Goal: Information Seeking & Learning: Check status

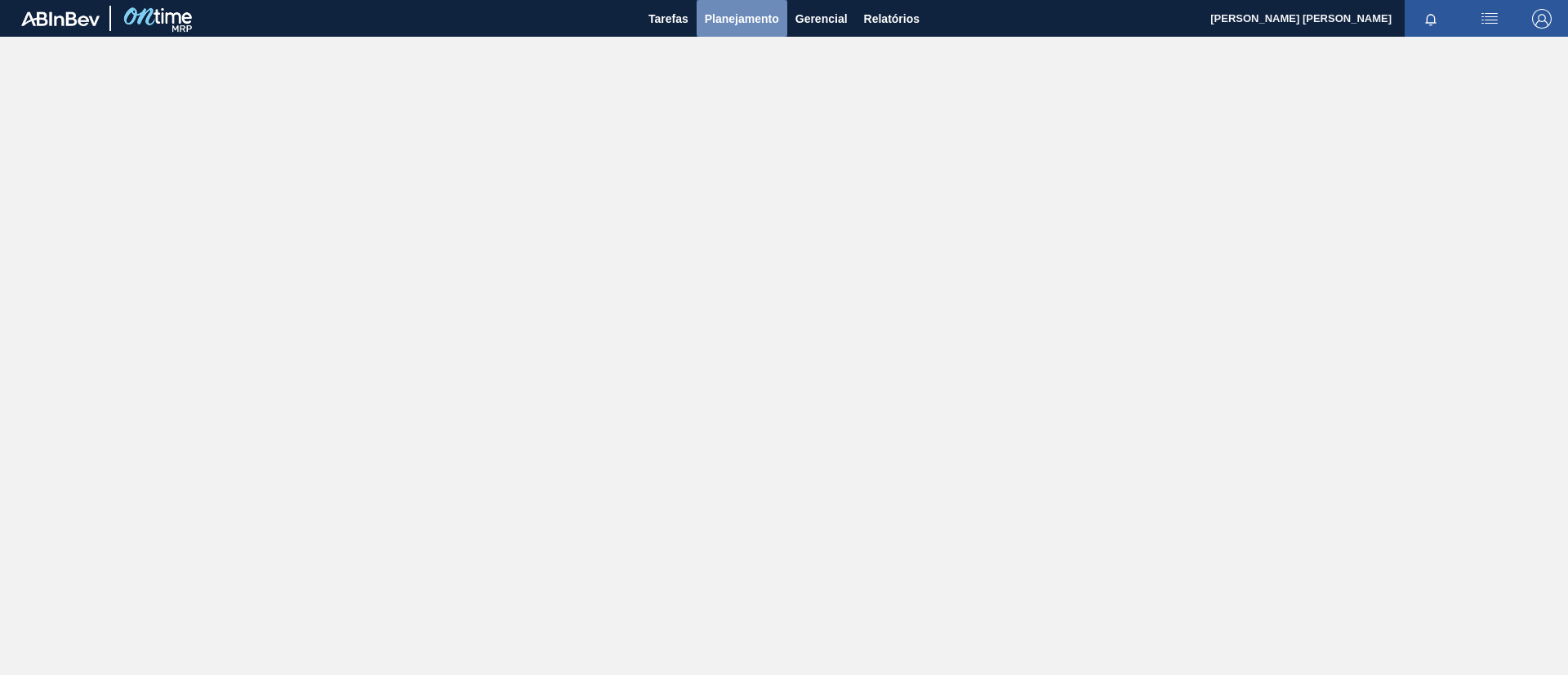
click at [723, 21] on span "Planejamento" at bounding box center [742, 18] width 74 height 19
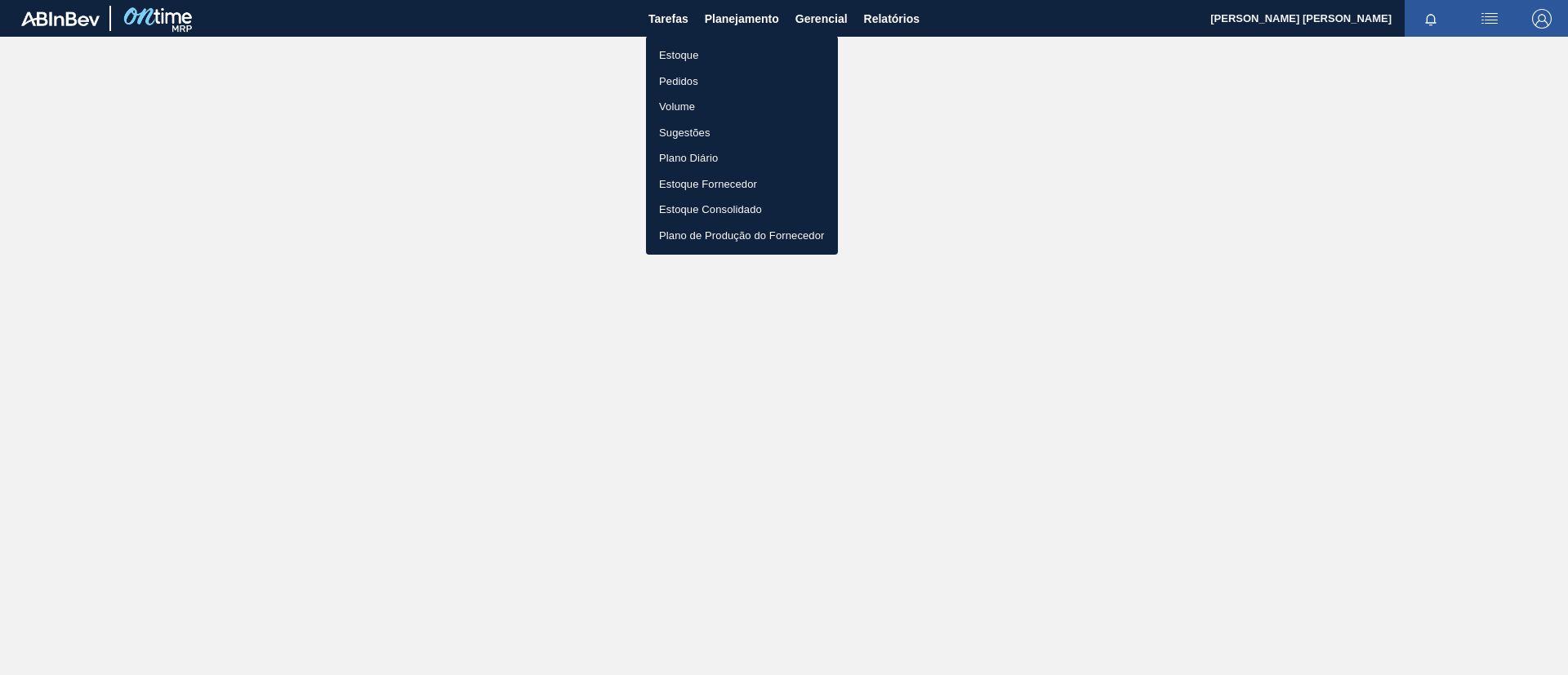
click at [717, 56] on li "Estoque" at bounding box center [742, 55] width 192 height 26
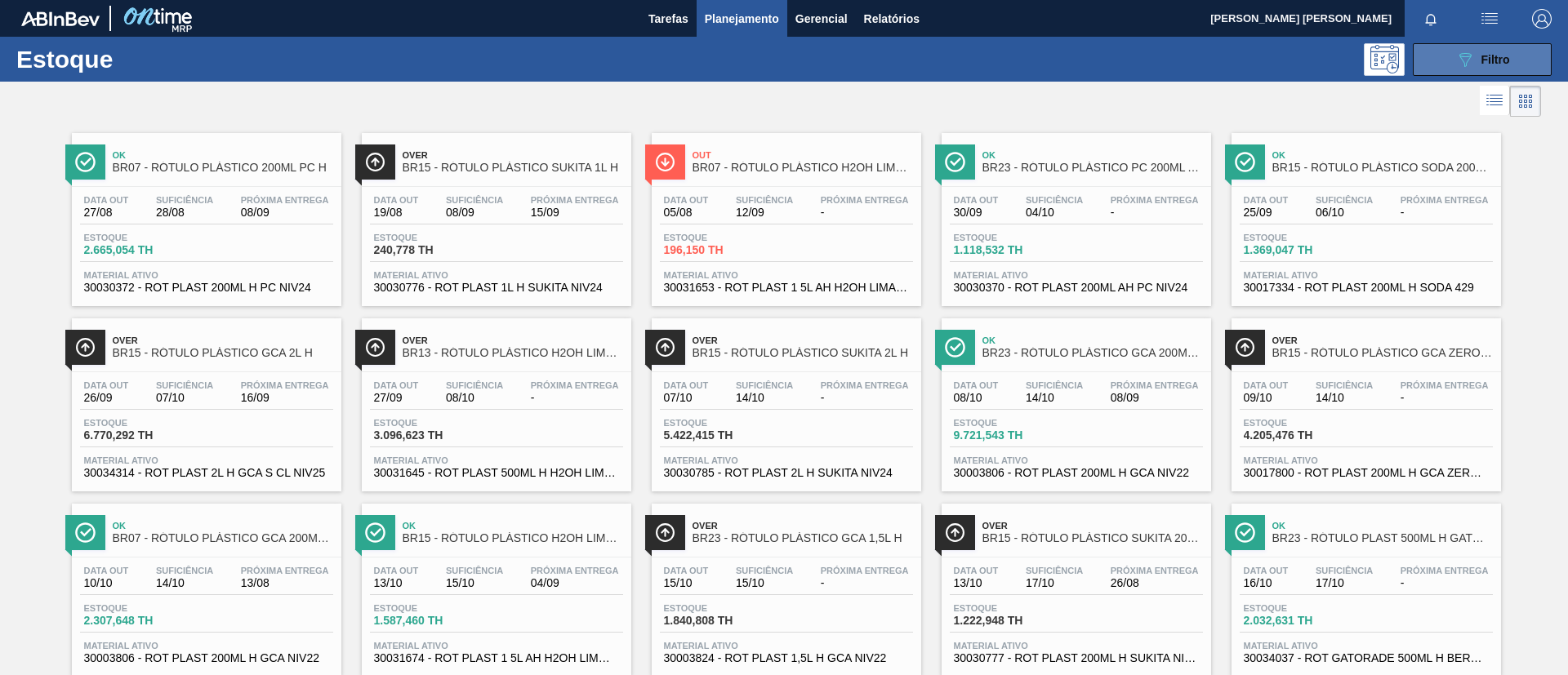
click at [1493, 61] on span "Filtro" at bounding box center [1496, 60] width 29 height 13
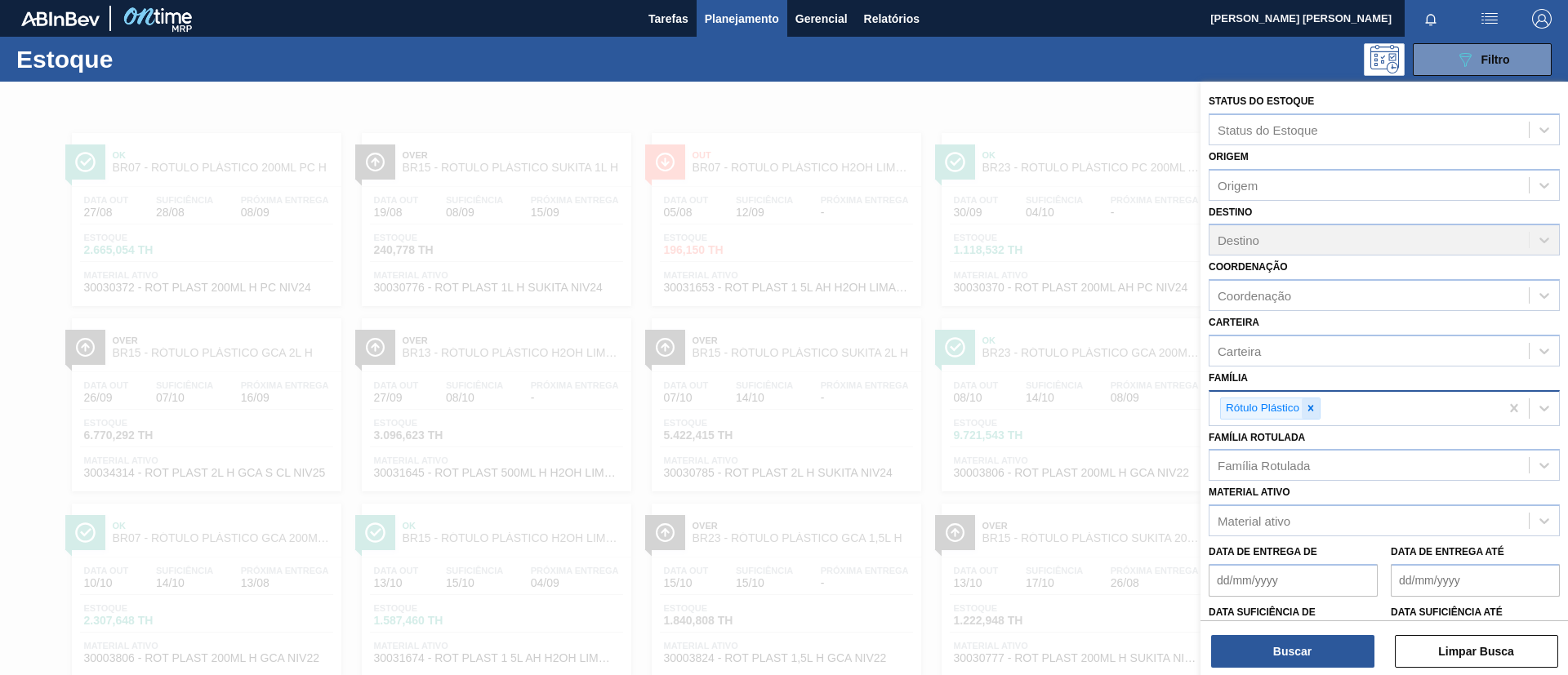
click at [1313, 410] on icon at bounding box center [1311, 408] width 6 height 6
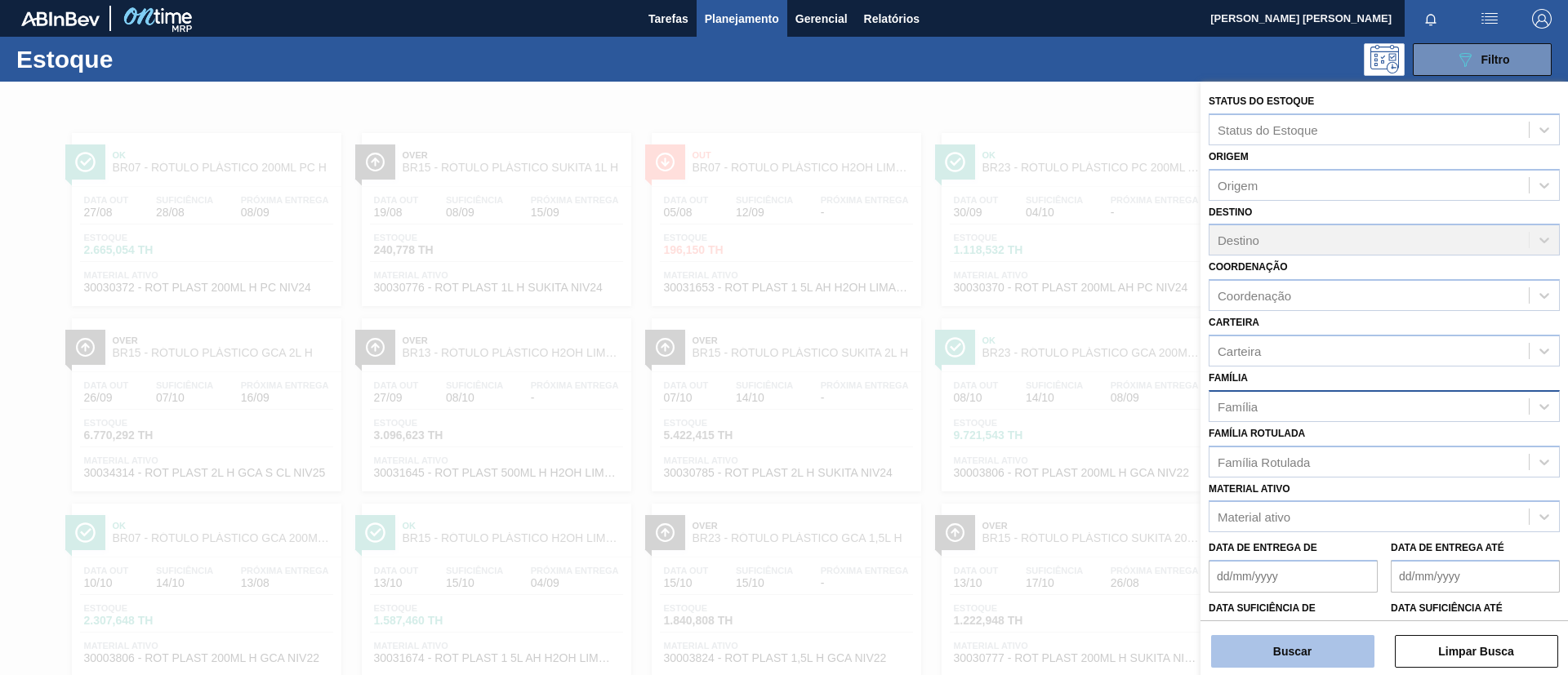
click at [1314, 646] on button "Buscar" at bounding box center [1293, 651] width 164 height 33
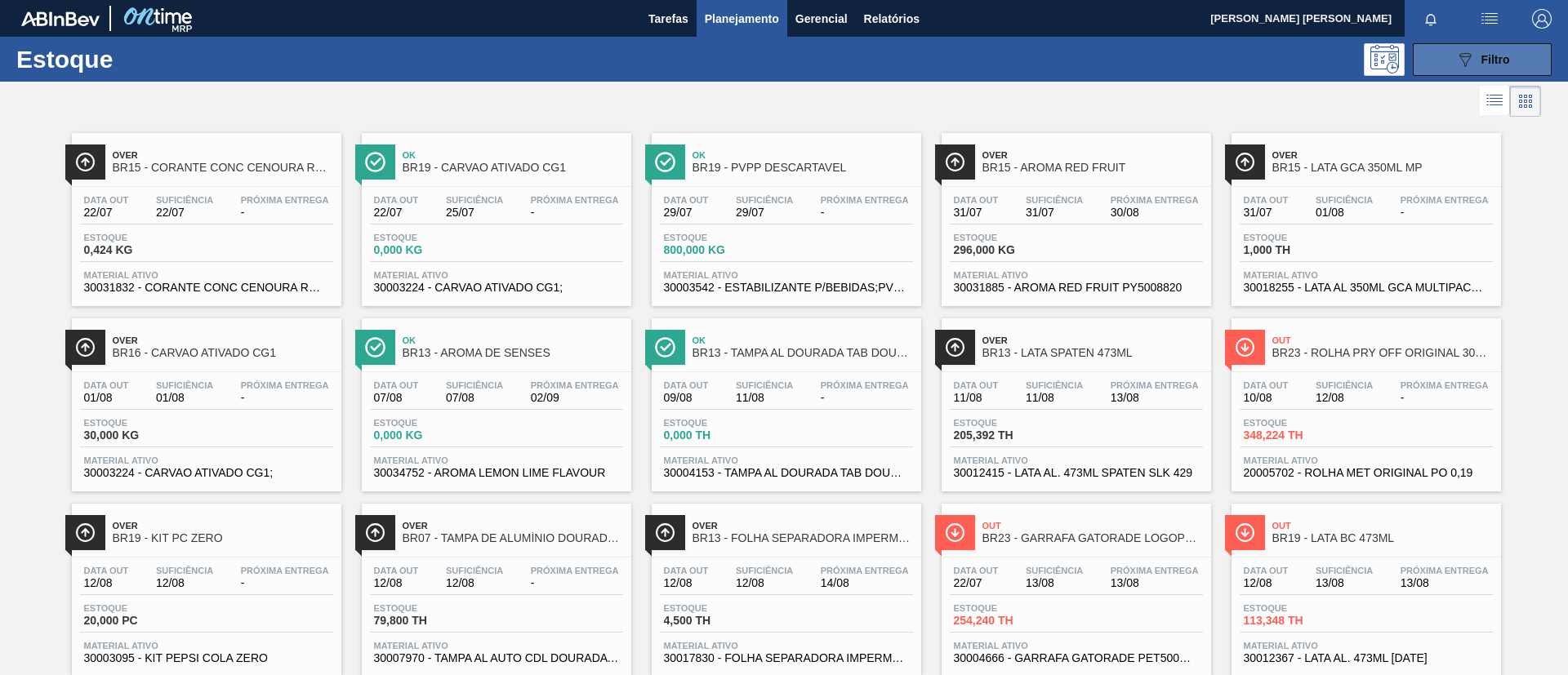
click at [1460, 62] on icon at bounding box center [1465, 60] width 13 height 13
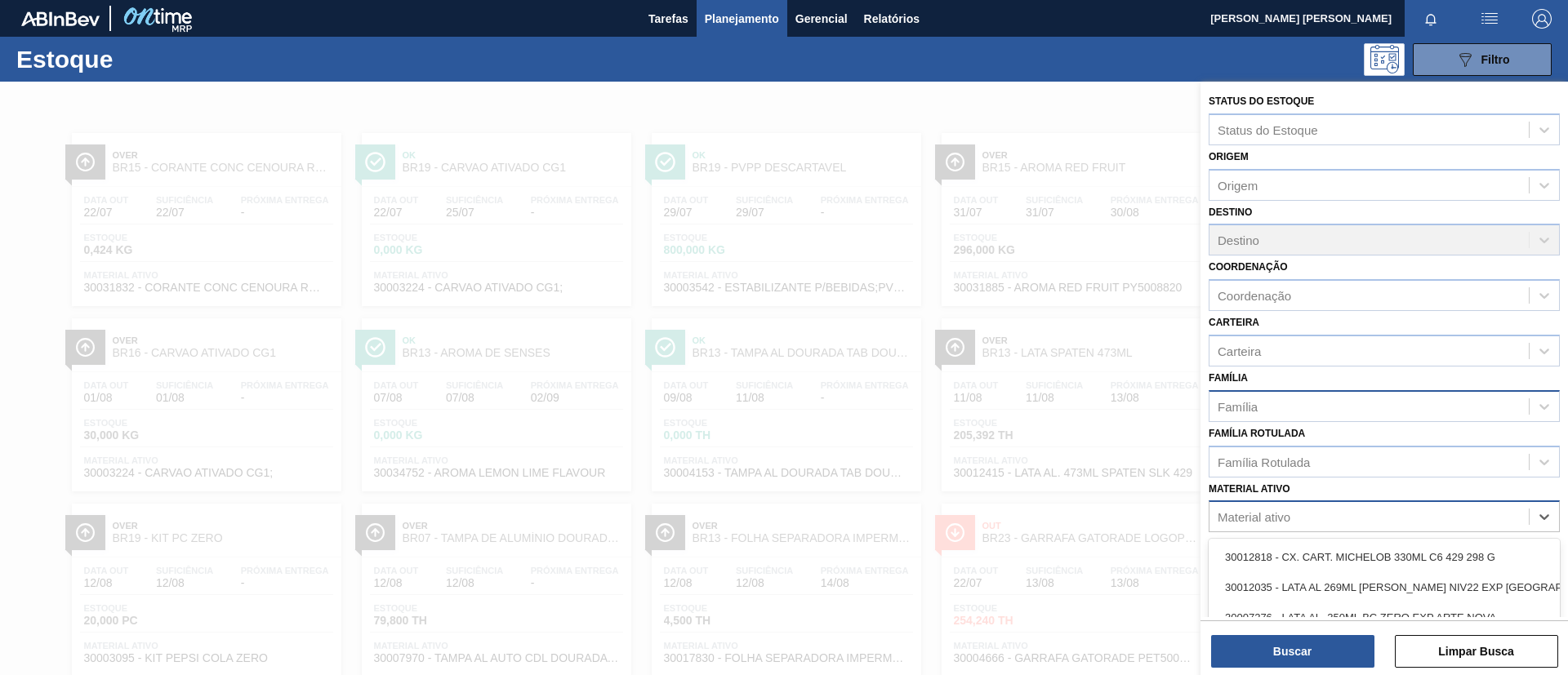
click at [1280, 517] on div "Material ativo" at bounding box center [1253, 517] width 72 height 13
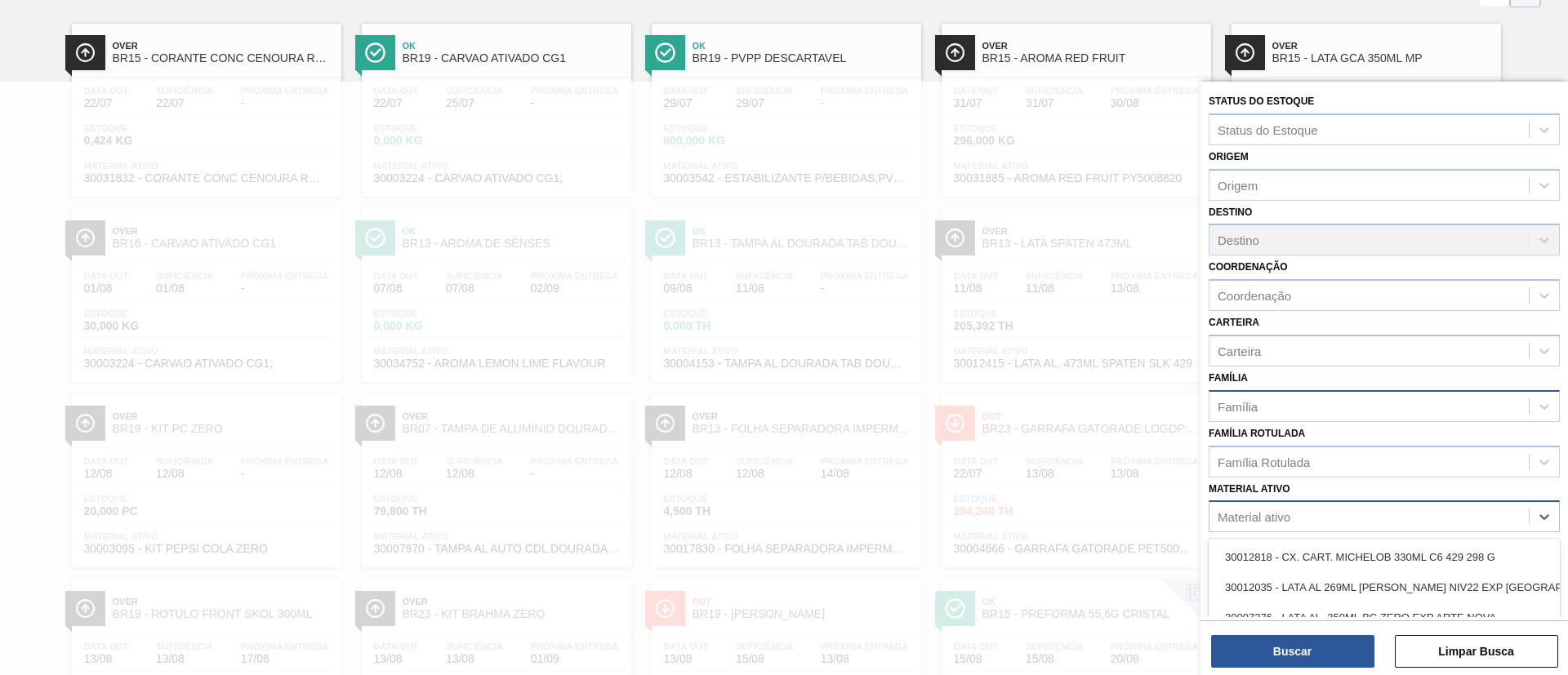
scroll to position [116, 0]
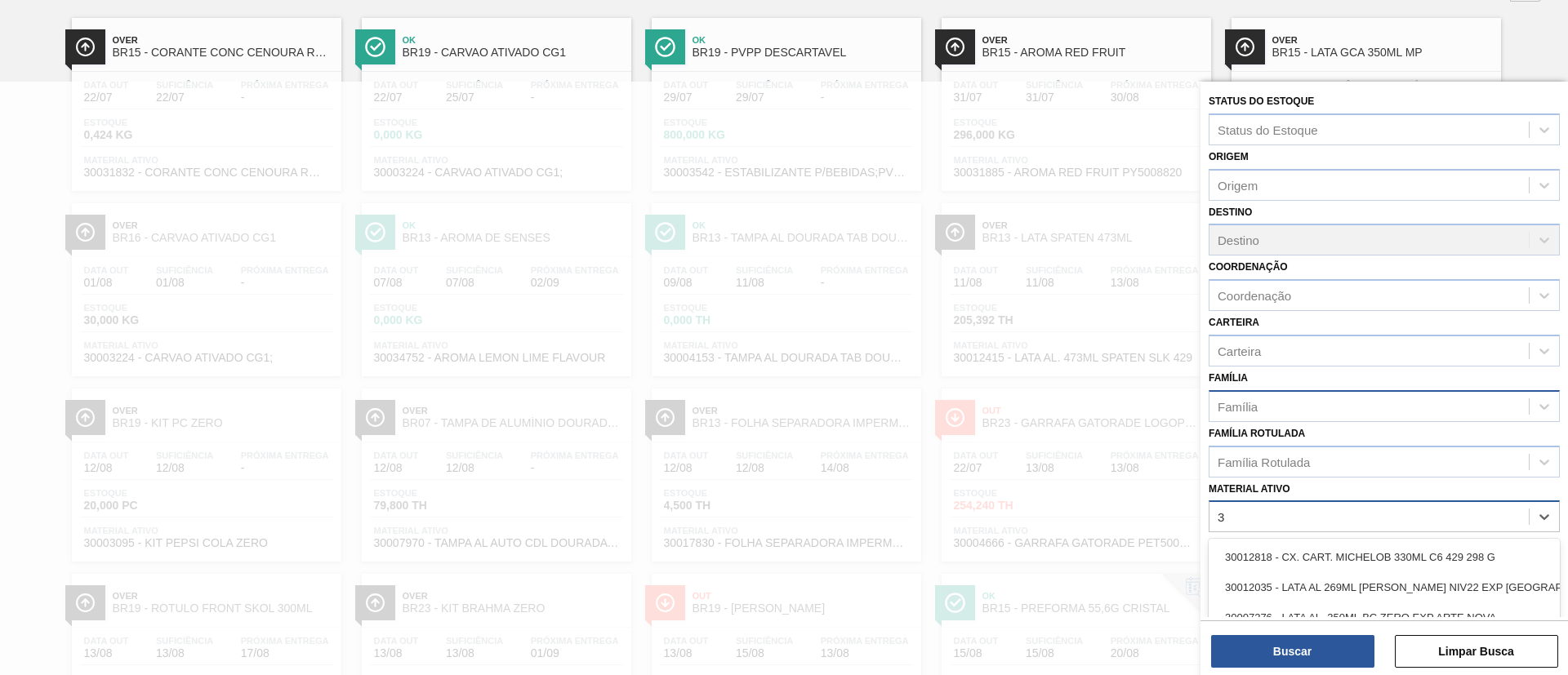
type ativo "3l"
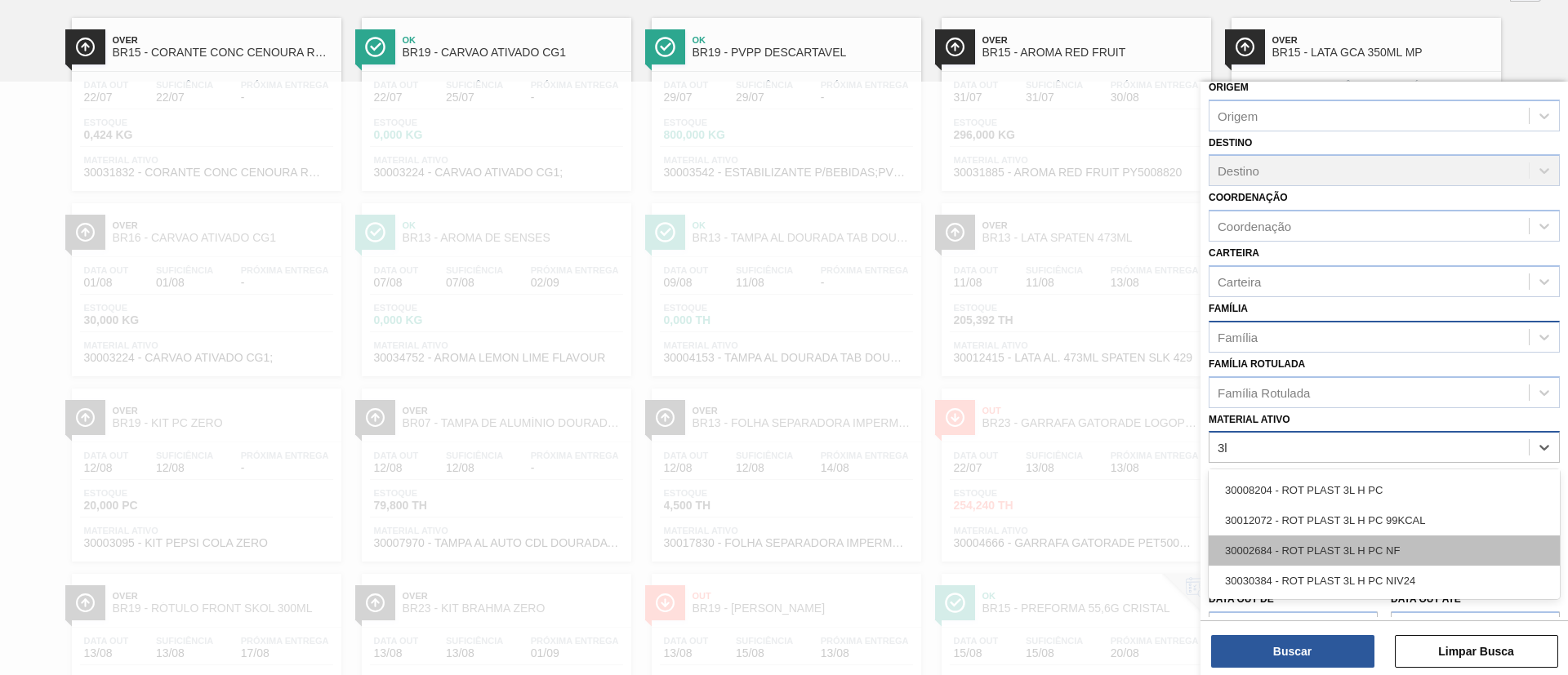
scroll to position [105, 0]
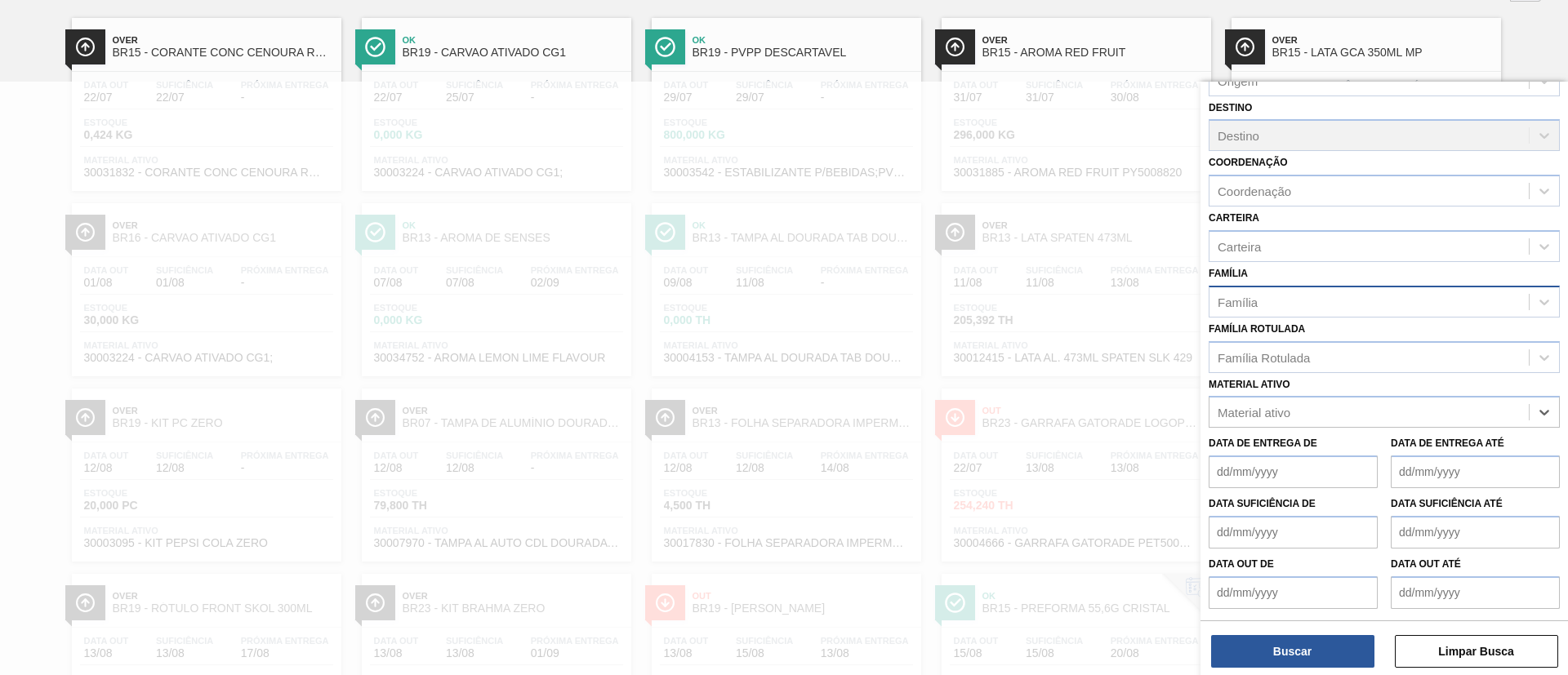
drag, startPoint x: 1261, startPoint y: 404, endPoint x: 1100, endPoint y: 394, distance: 161.3
click at [1200, 394] on div "Status do Estoque Status do Estoque Origem Origem Destino Destino Coordenação C…" at bounding box center [1383, 419] width 367 height 675
click at [1271, 415] on div "Material ativo" at bounding box center [1253, 412] width 72 height 13
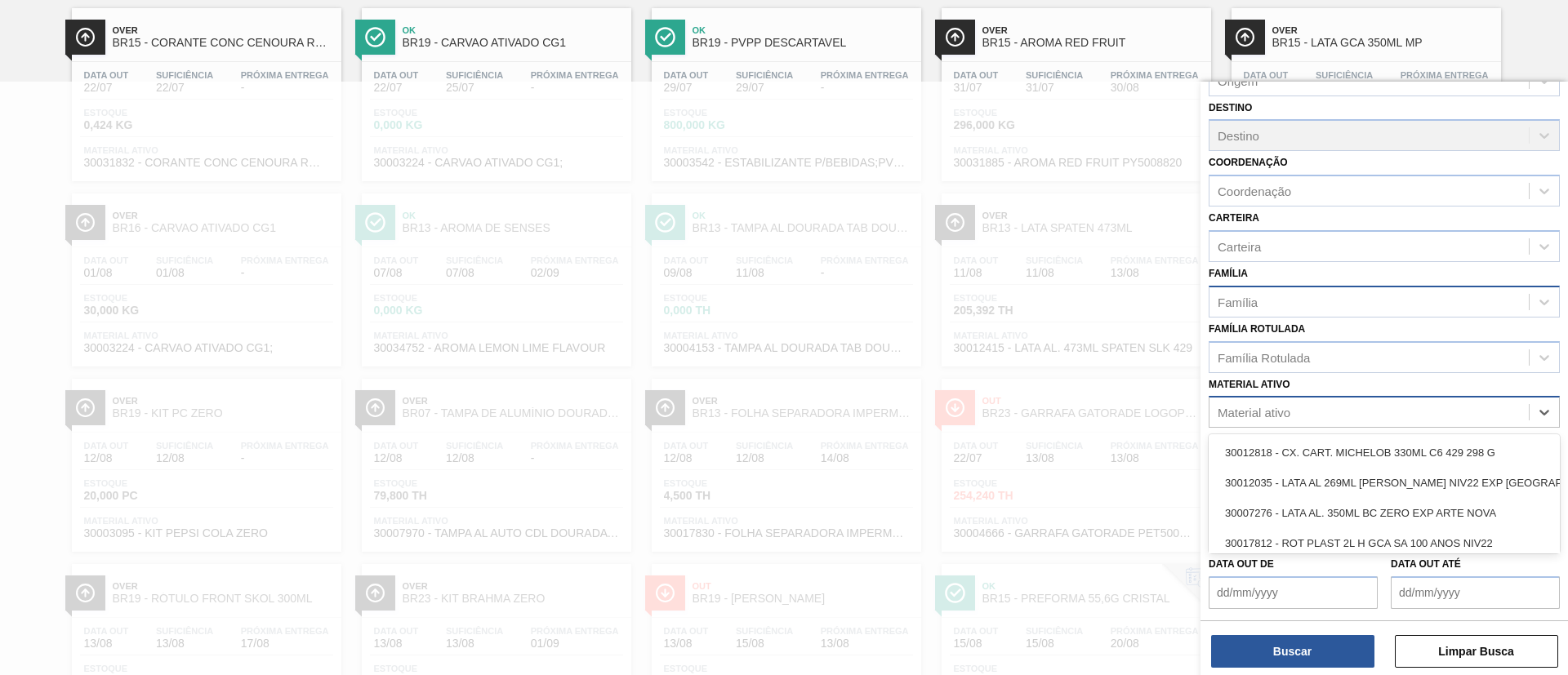
scroll to position [126, 0]
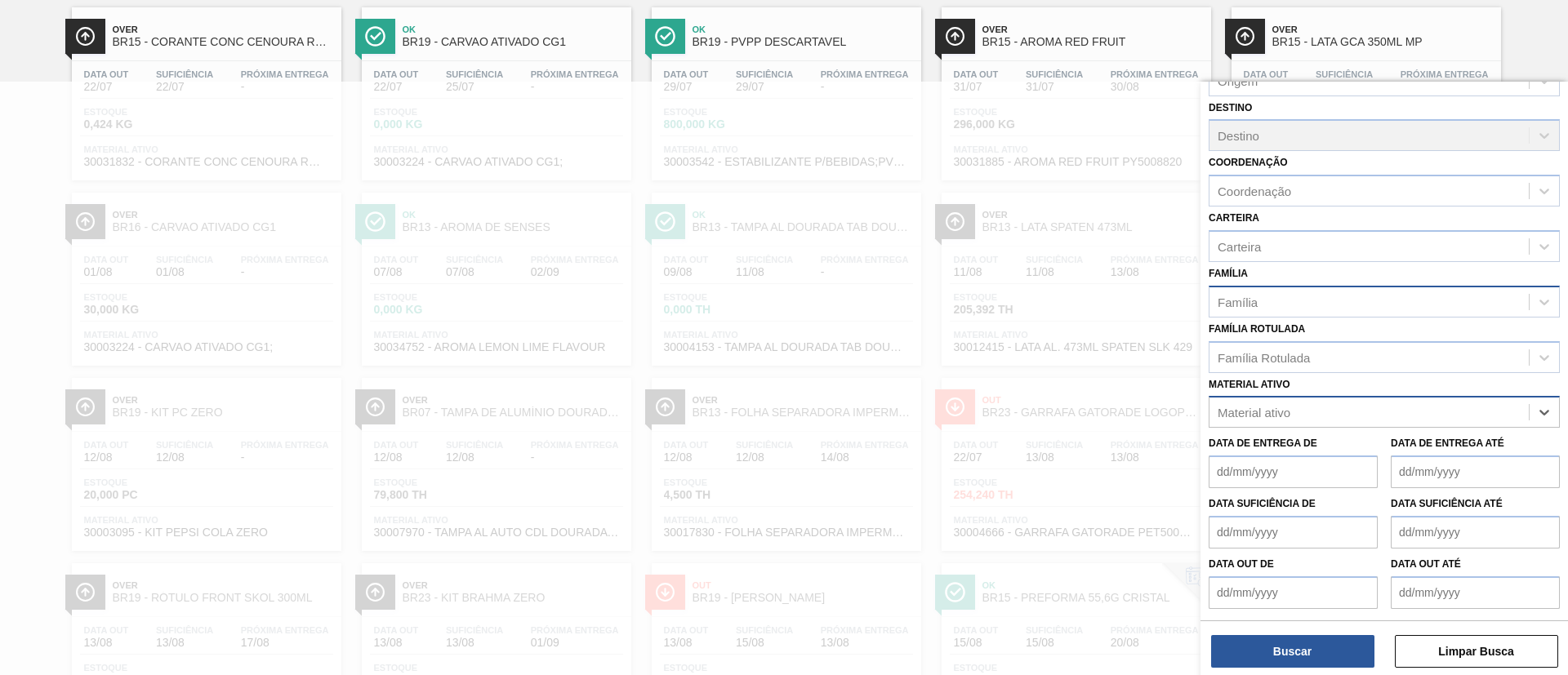
click at [1261, 415] on div "Material ativo" at bounding box center [1253, 412] width 72 height 13
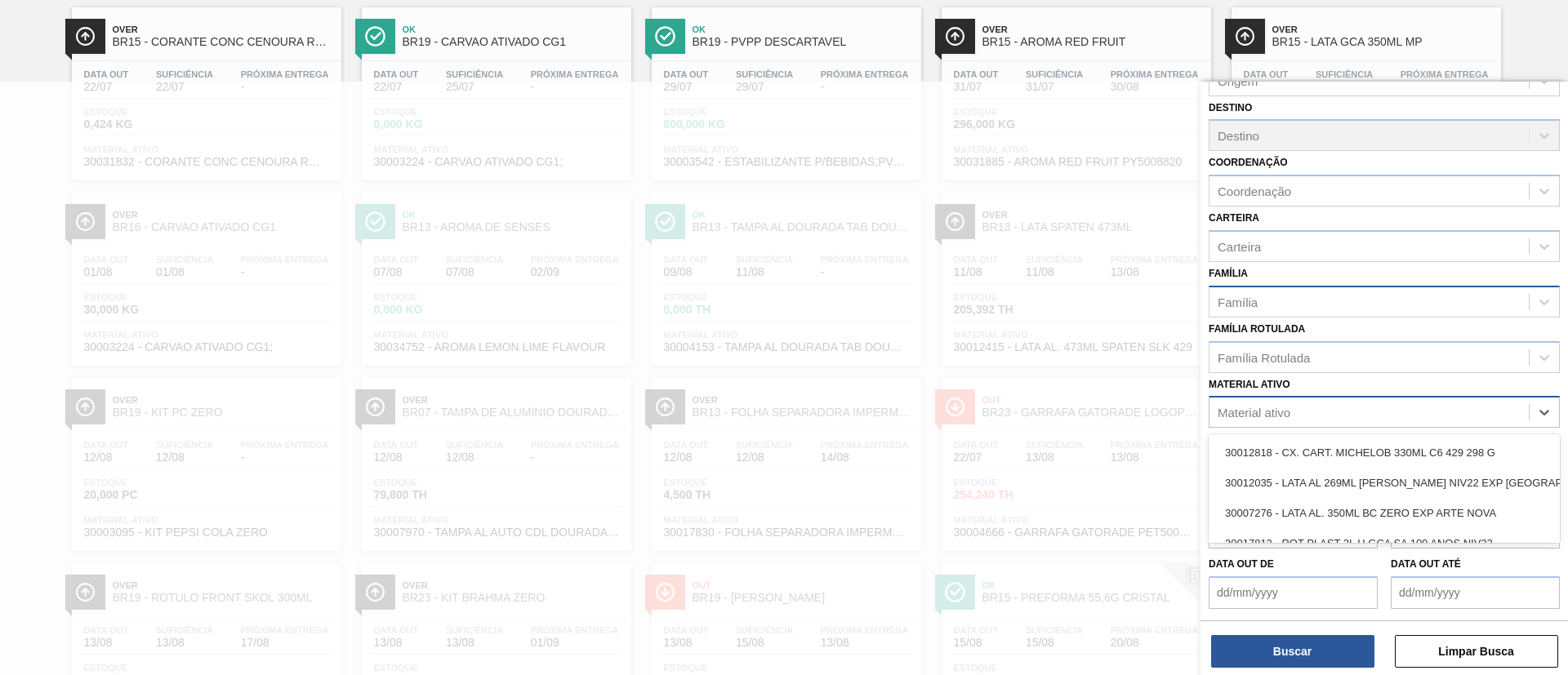
click at [1283, 410] on div "Material ativo" at bounding box center [1253, 412] width 72 height 13
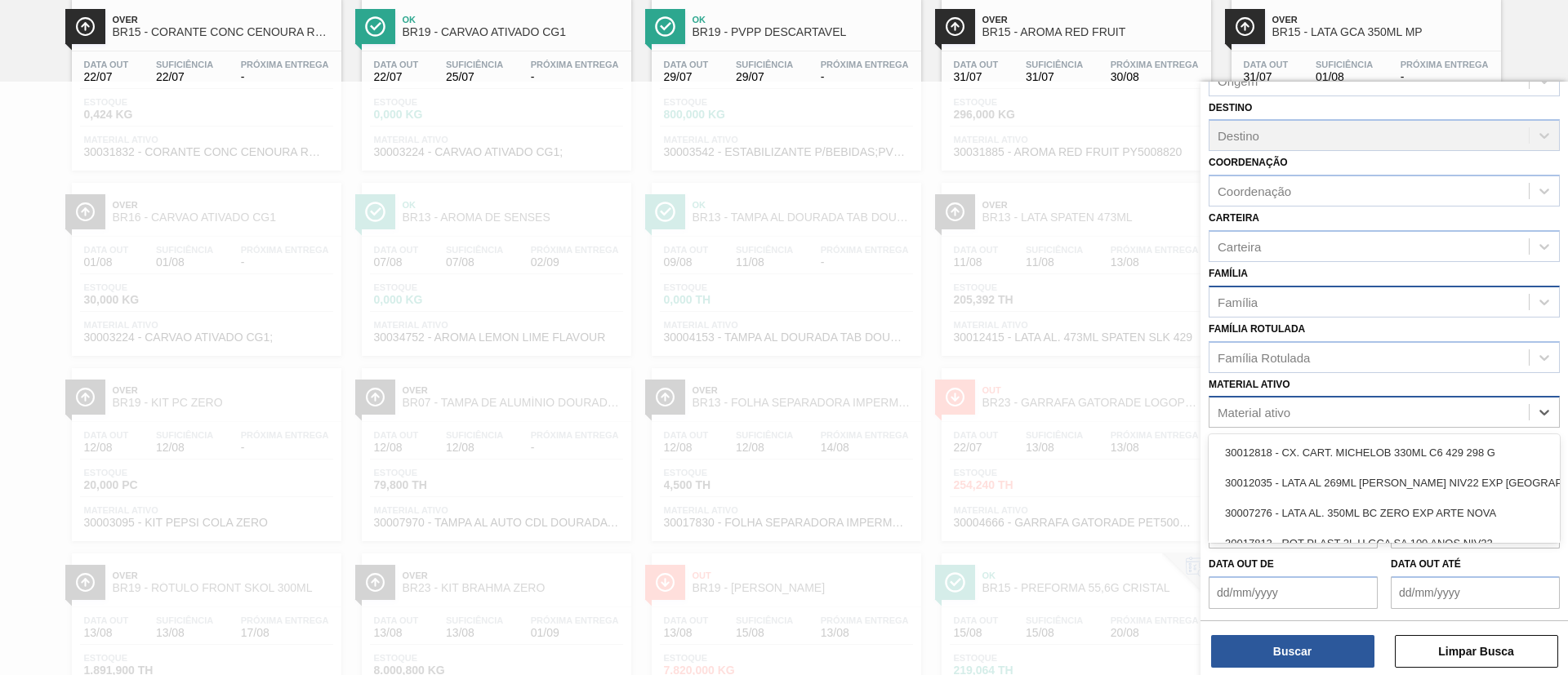
scroll to position [137, 0]
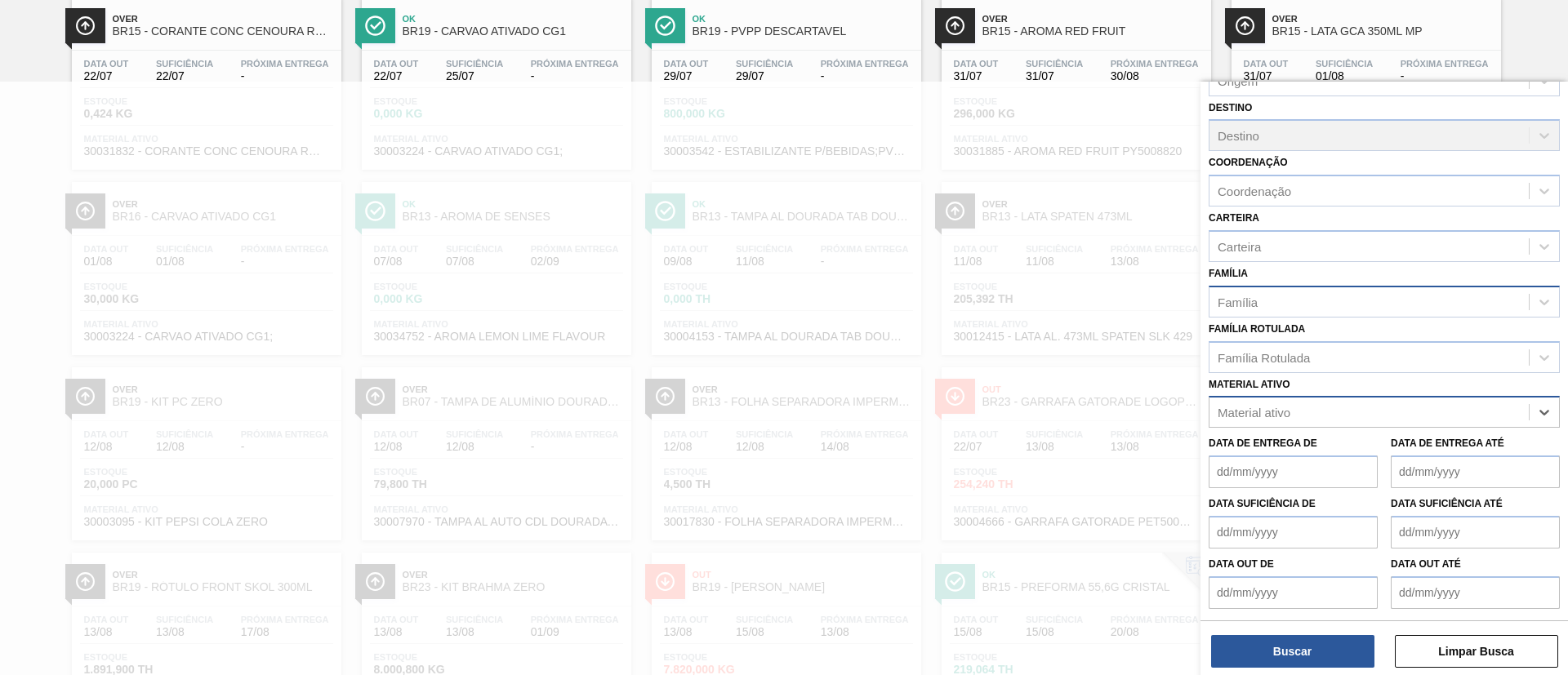
click at [1260, 422] on div "Material ativo" at bounding box center [1368, 412] width 319 height 24
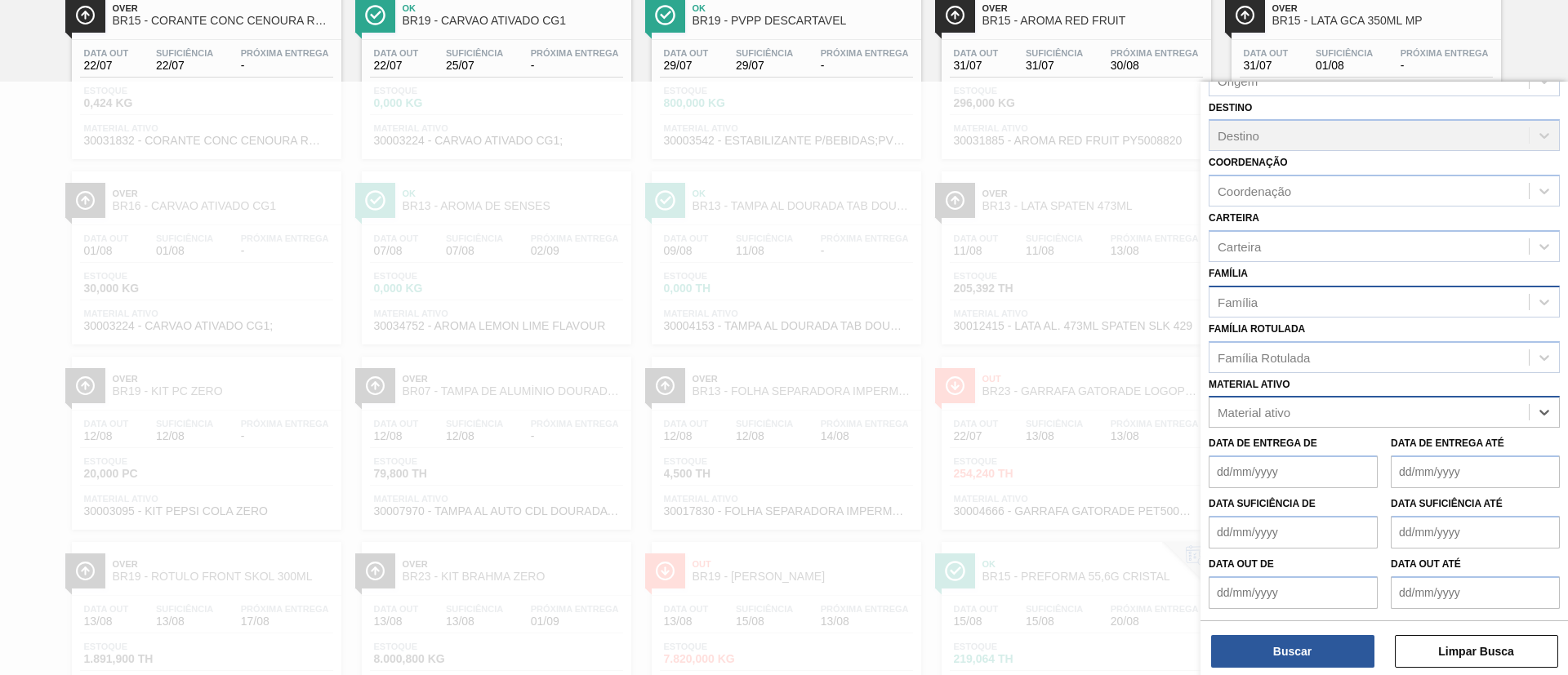
click at [1260, 422] on div "Material ativo" at bounding box center [1368, 412] width 319 height 24
click at [1264, 408] on div "Material ativo" at bounding box center [1253, 412] width 72 height 13
click at [1267, 405] on div "Material ativo" at bounding box center [1253, 412] width 72 height 13
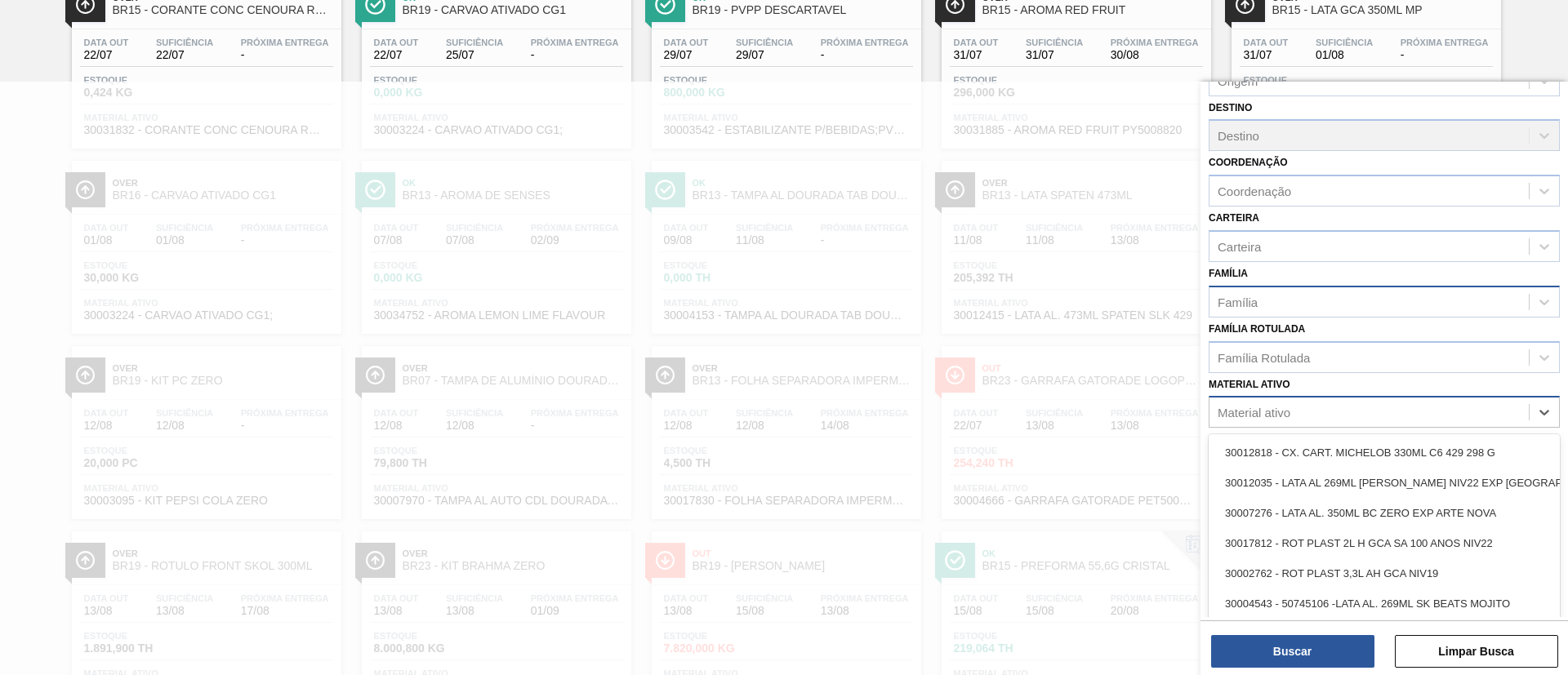
scroll to position [169, 0]
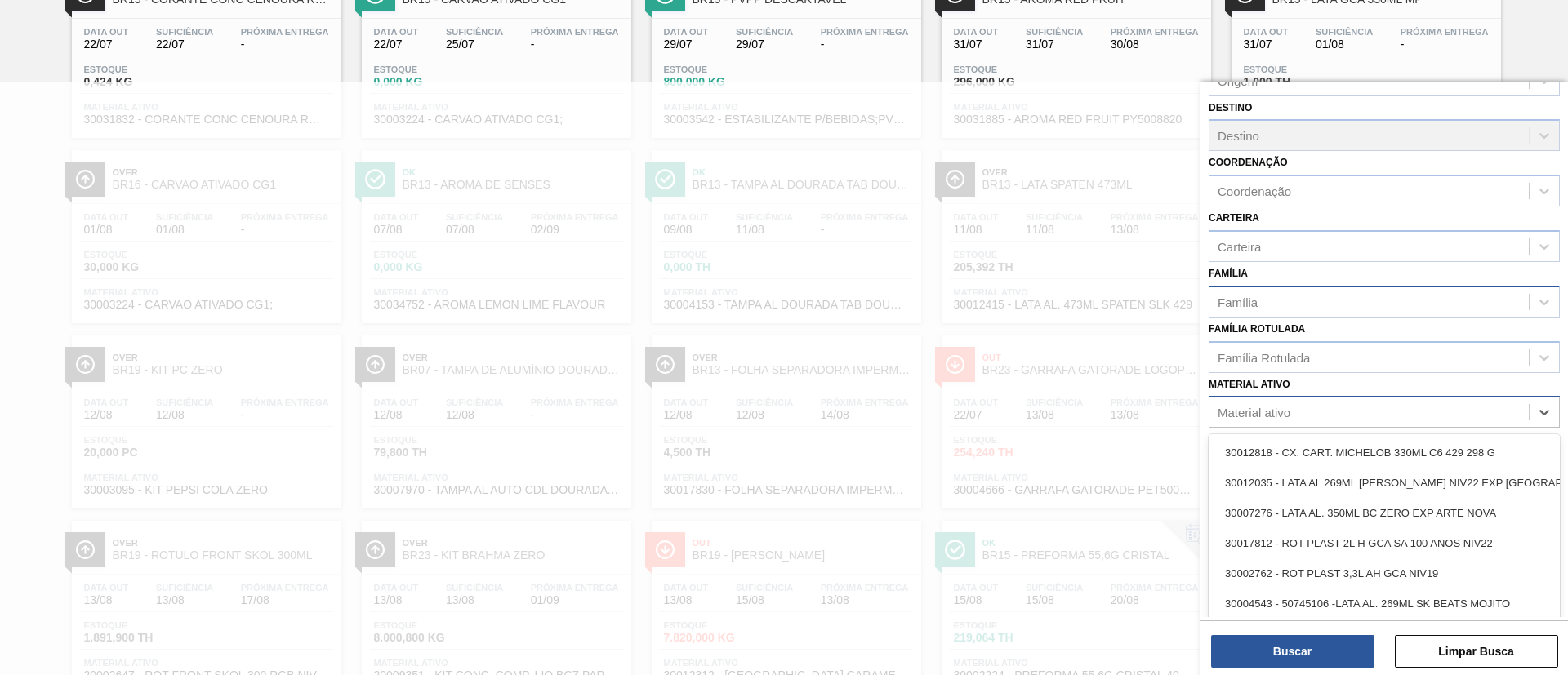
click at [1287, 403] on div "Material ativo" at bounding box center [1368, 412] width 319 height 24
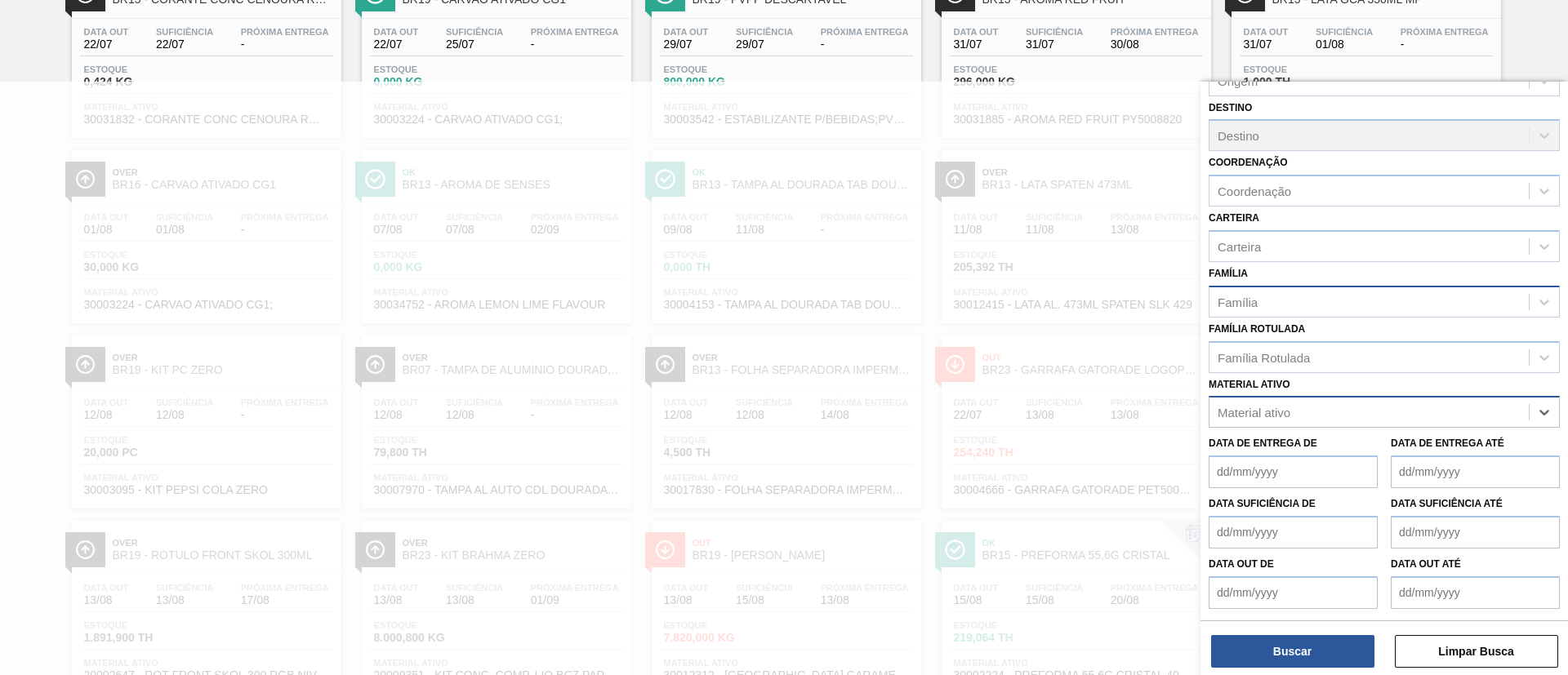
click at [1263, 415] on div "Material ativo" at bounding box center [1253, 412] width 72 height 13
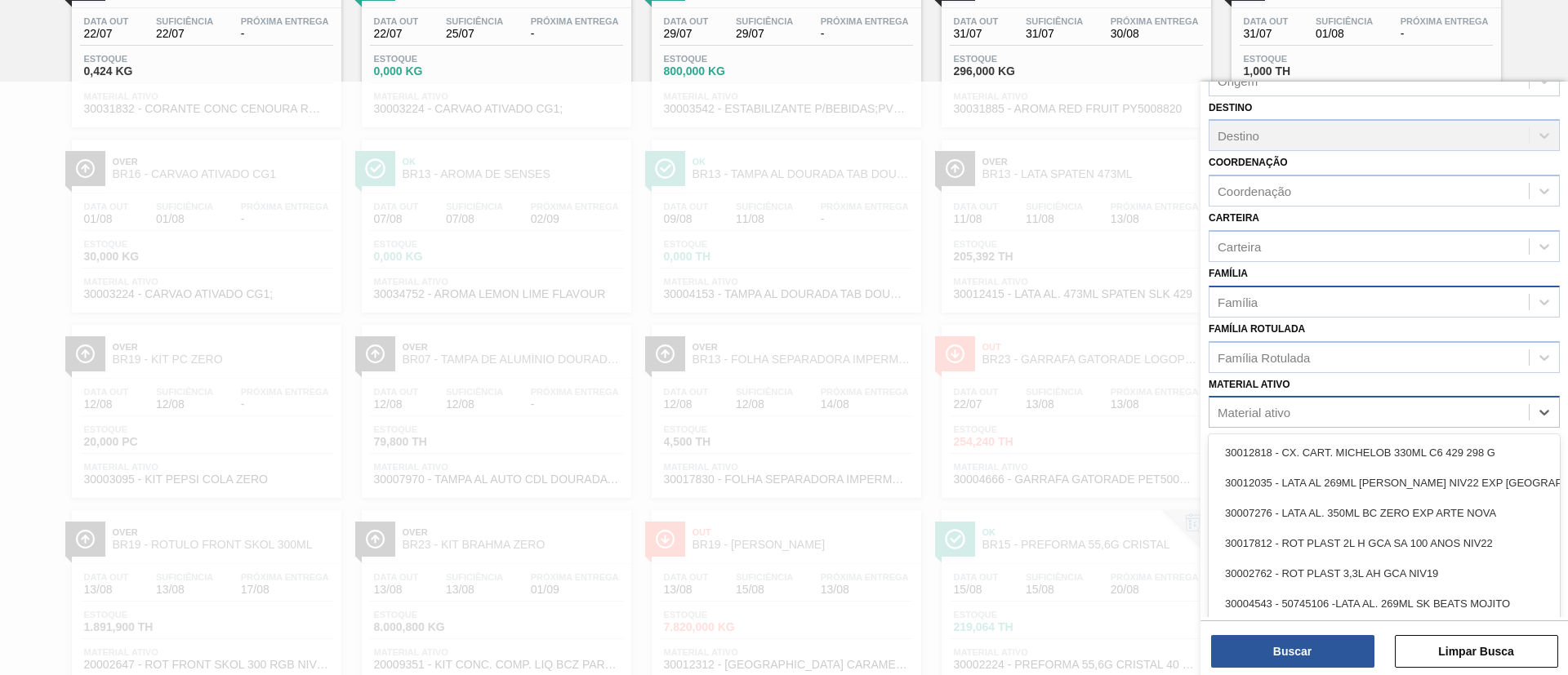
paste ativo "30002208"
type ativo "30002208"
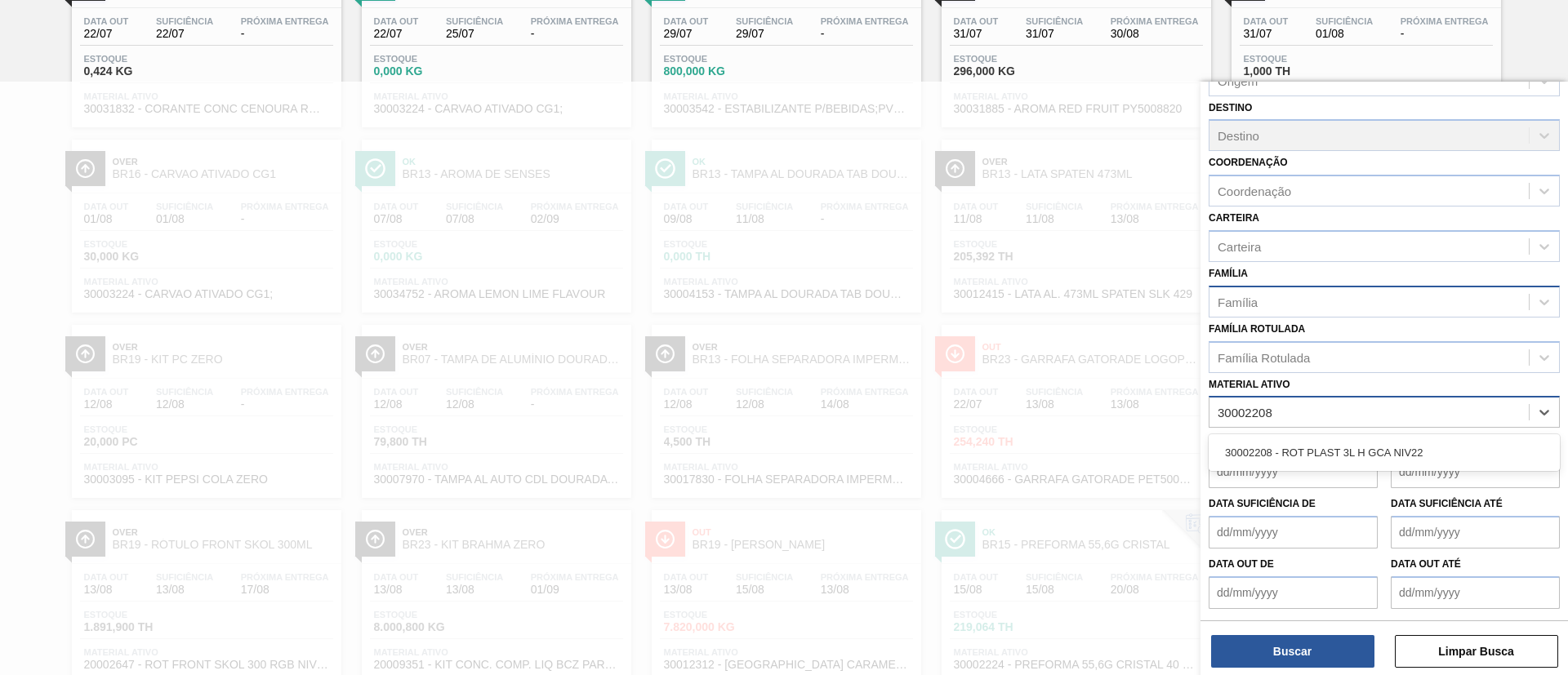
click at [1251, 435] on div "30002208 - ROT PLAST 3L H GCA NIV22" at bounding box center [1384, 453] width 351 height 37
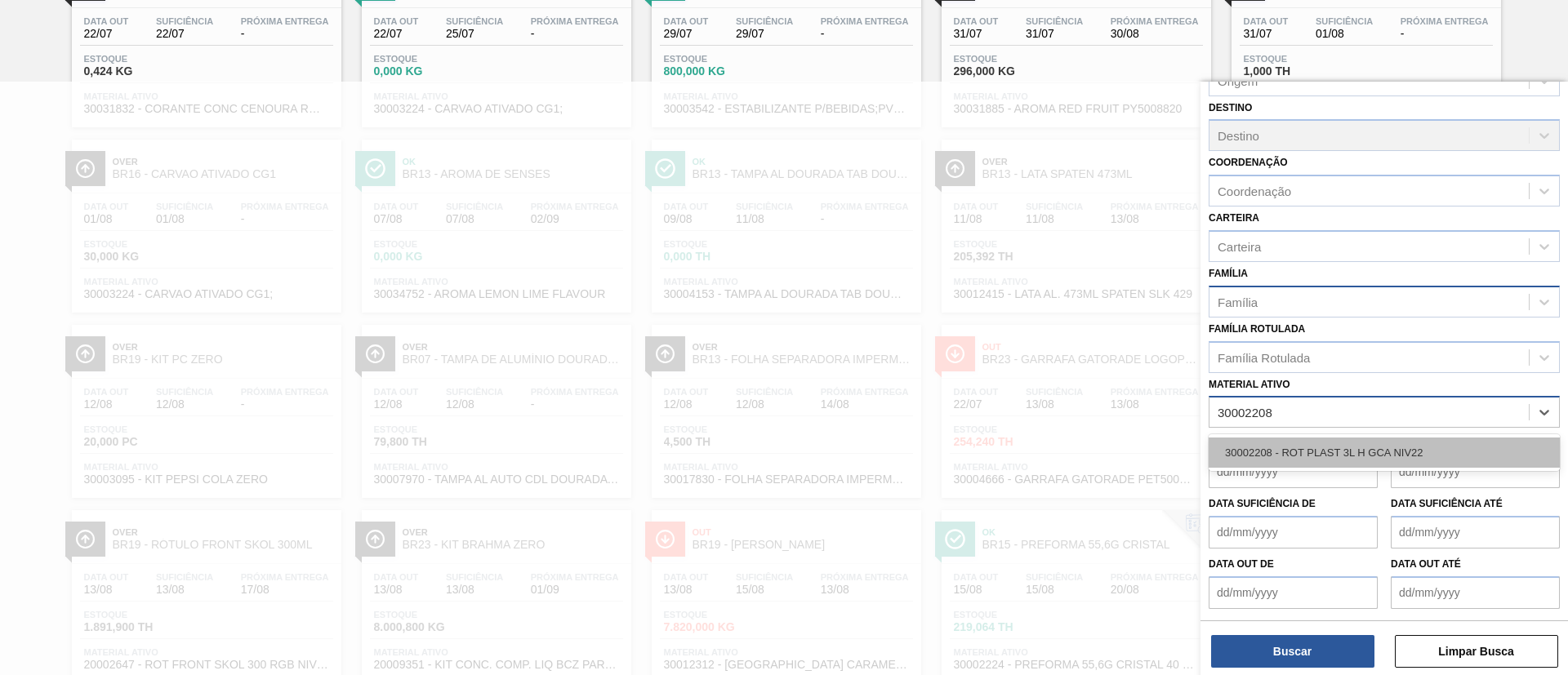
click at [1258, 447] on div "30002208 - ROT PLAST 3L H GCA NIV22" at bounding box center [1384, 452] width 351 height 30
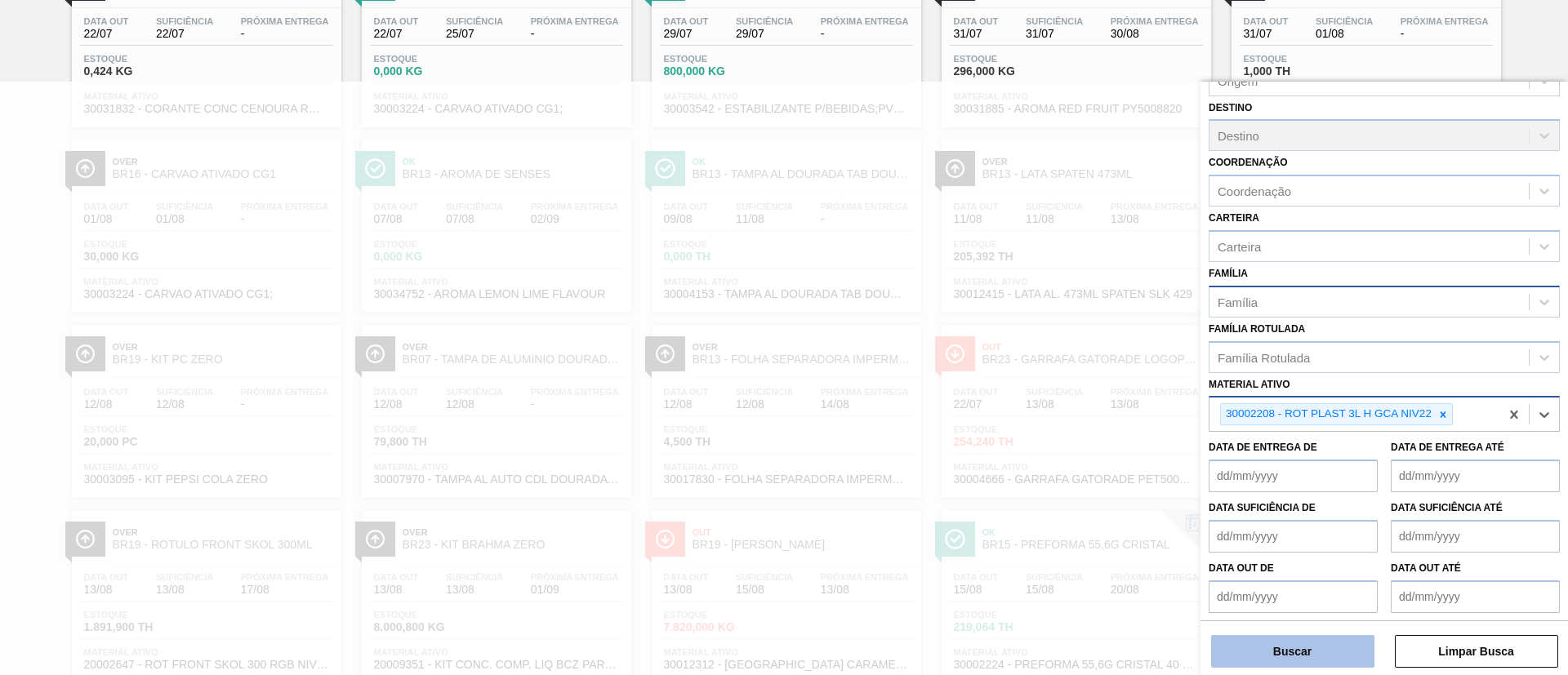
click at [1278, 649] on button "Buscar" at bounding box center [1293, 651] width 164 height 33
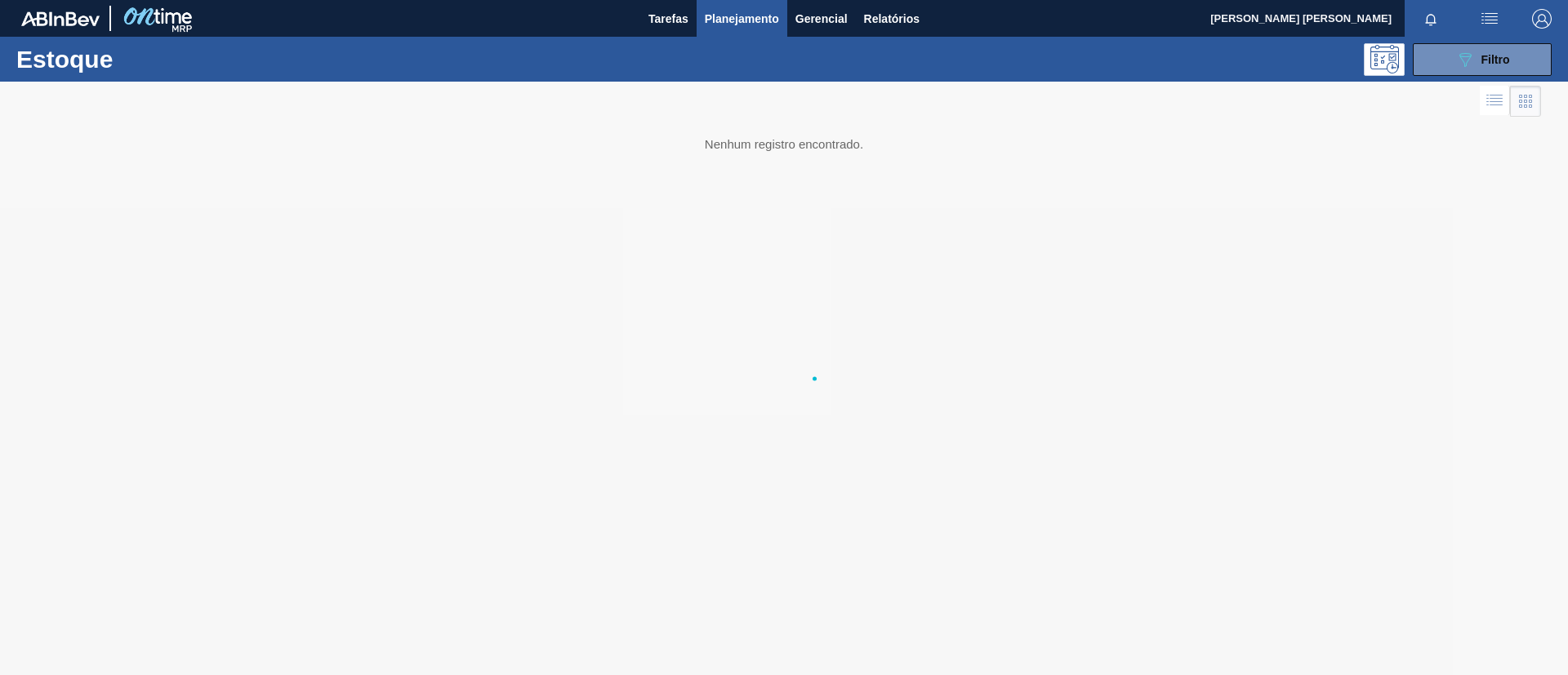
scroll to position [0, 0]
click at [1446, 49] on button "089F7B8B-B2A5-4AFE-B5C0-19BA573D28AC Filtro" at bounding box center [1481, 60] width 139 height 33
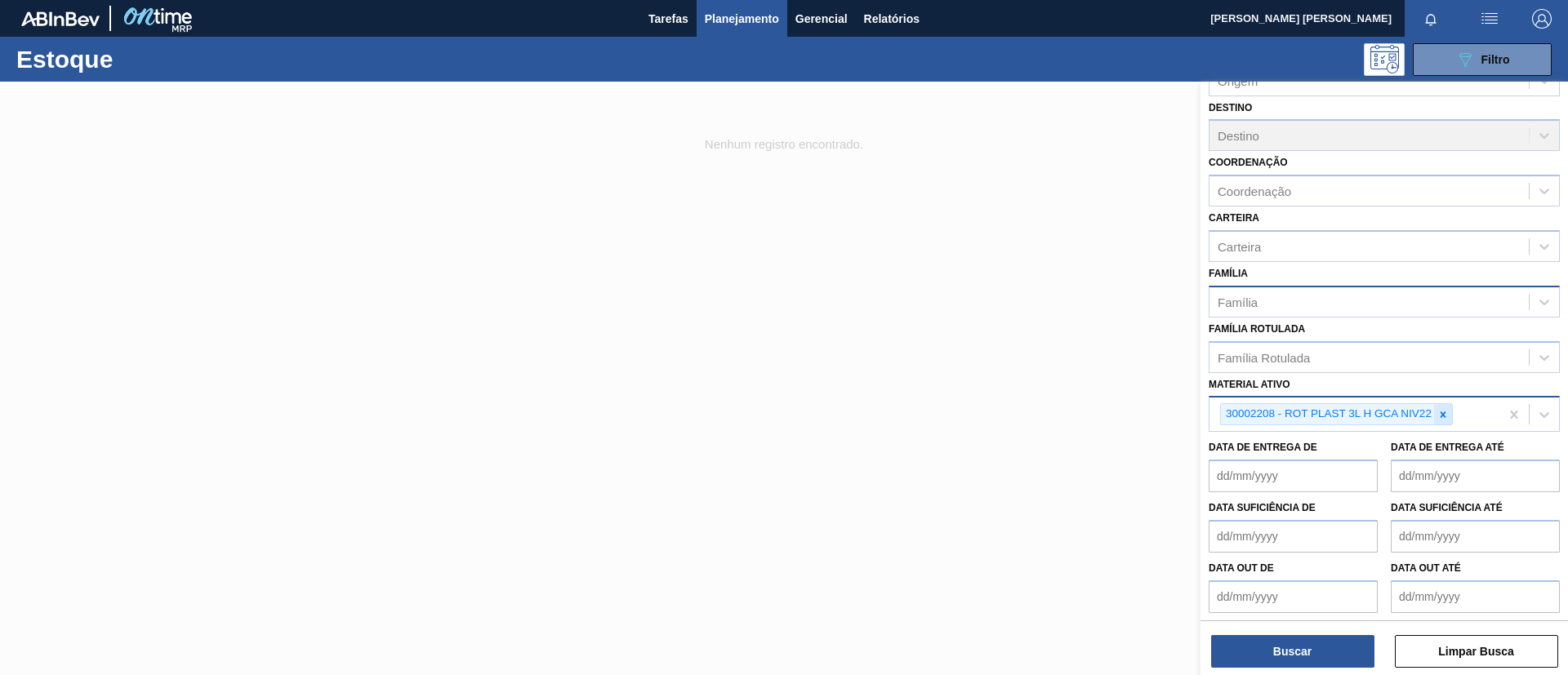
click at [1449, 415] on div at bounding box center [1443, 414] width 18 height 20
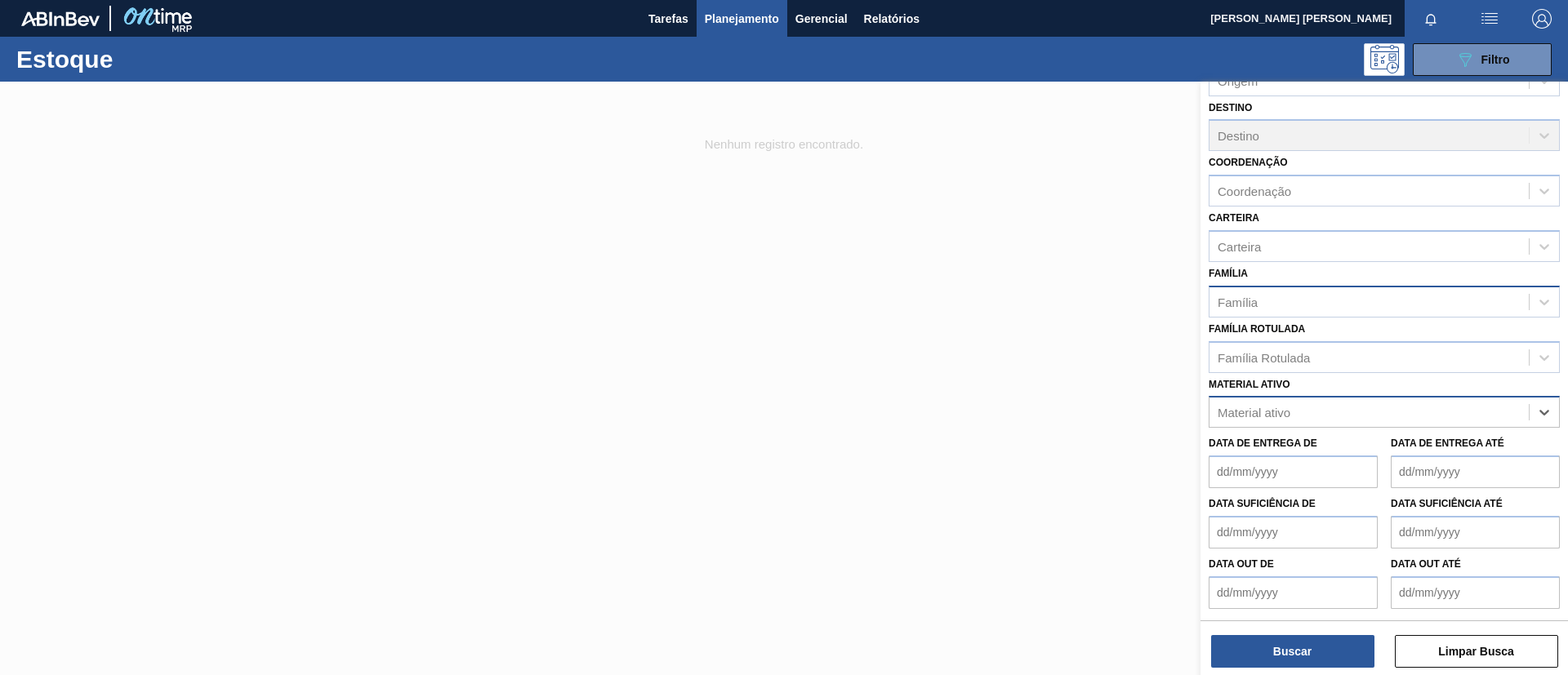
click at [1357, 418] on div "Material ativo" at bounding box center [1368, 412] width 319 height 24
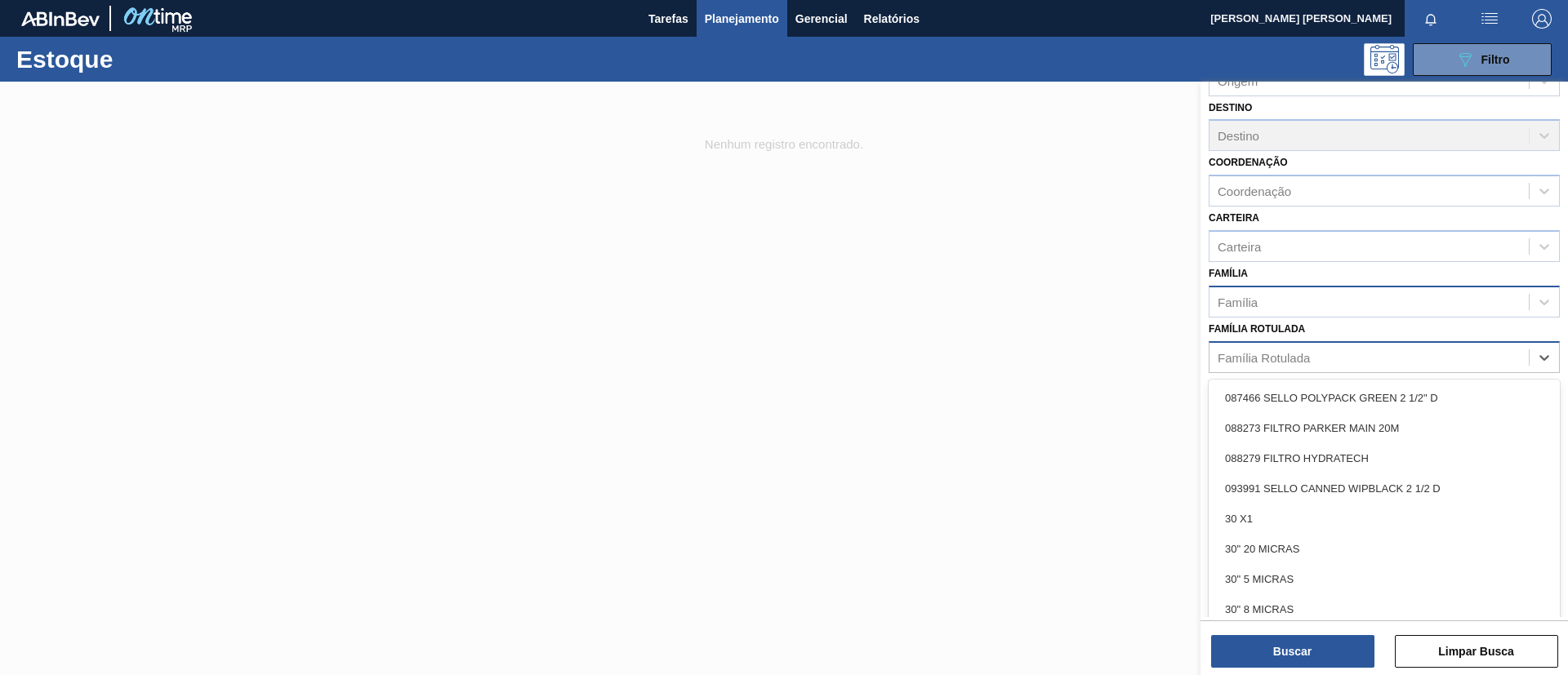
click at [1325, 356] on div "Família Rotulada" at bounding box center [1368, 357] width 319 height 24
click at [1227, 363] on div "Família Rotulada" at bounding box center [1264, 357] width 92 height 13
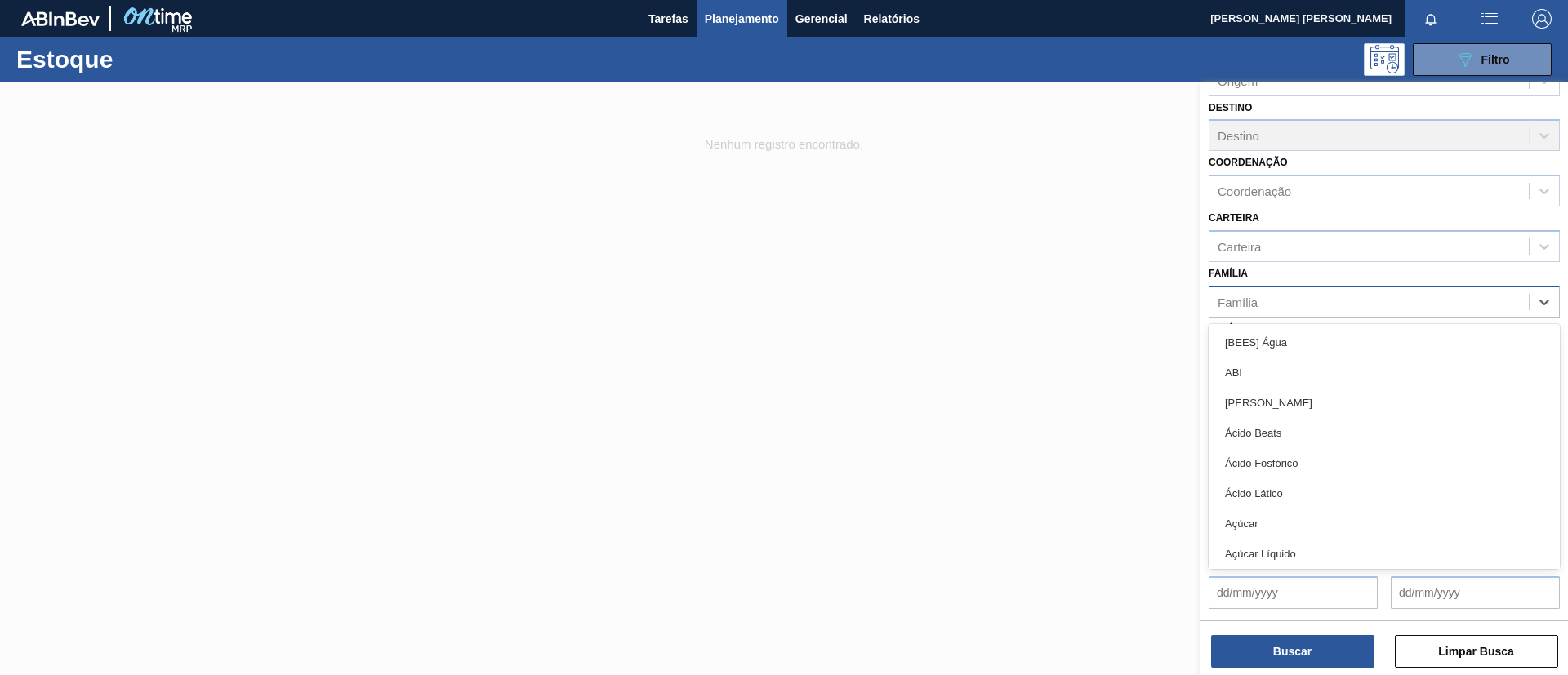
click at [1272, 288] on div "Família" at bounding box center [1384, 301] width 351 height 32
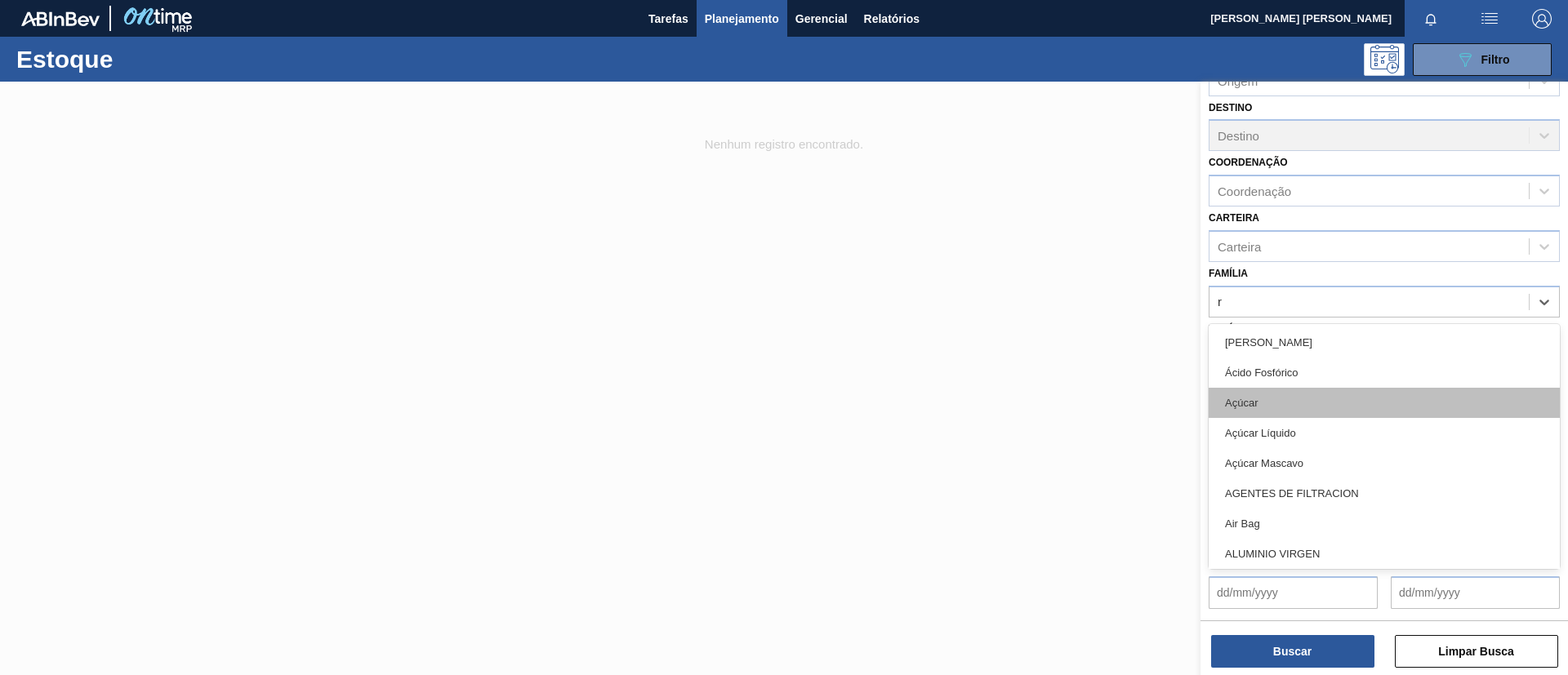
type input "ró"
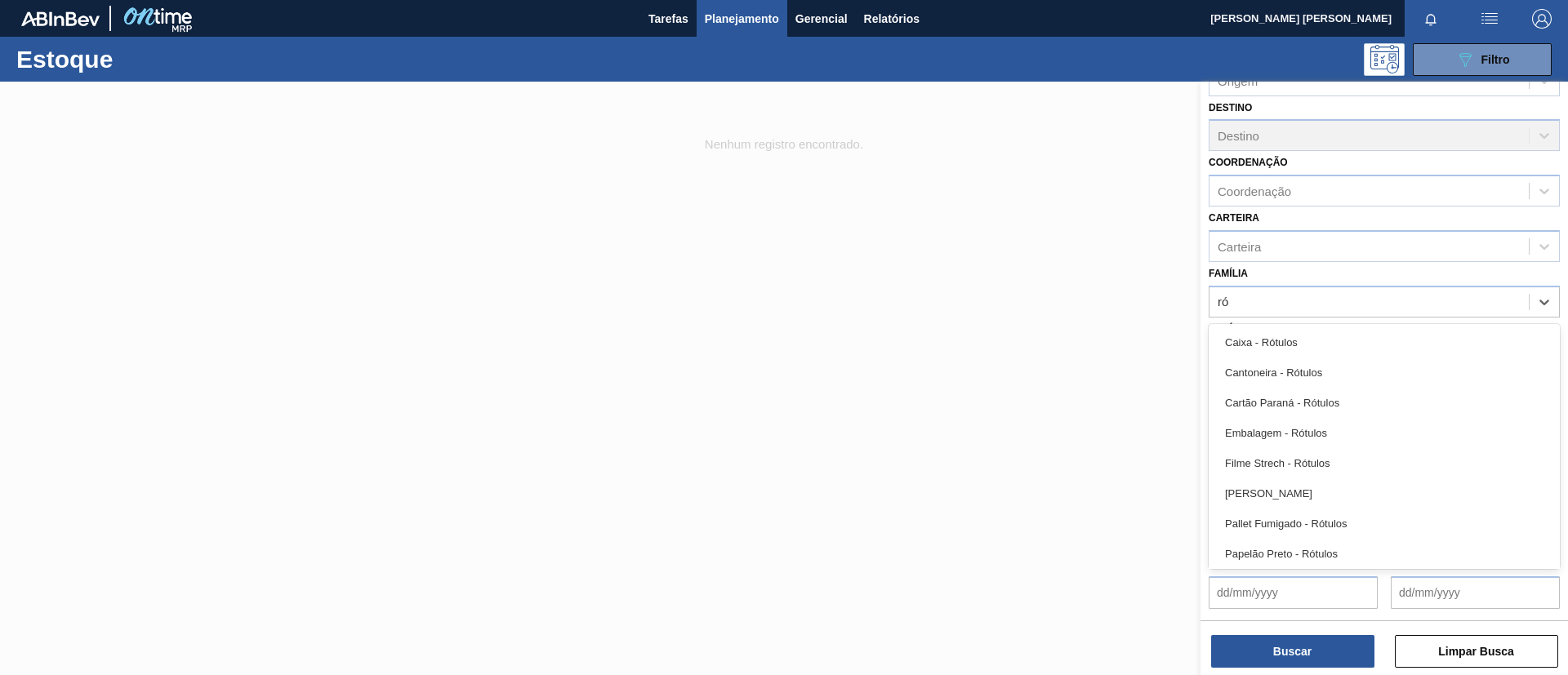
scroll to position [275, 0]
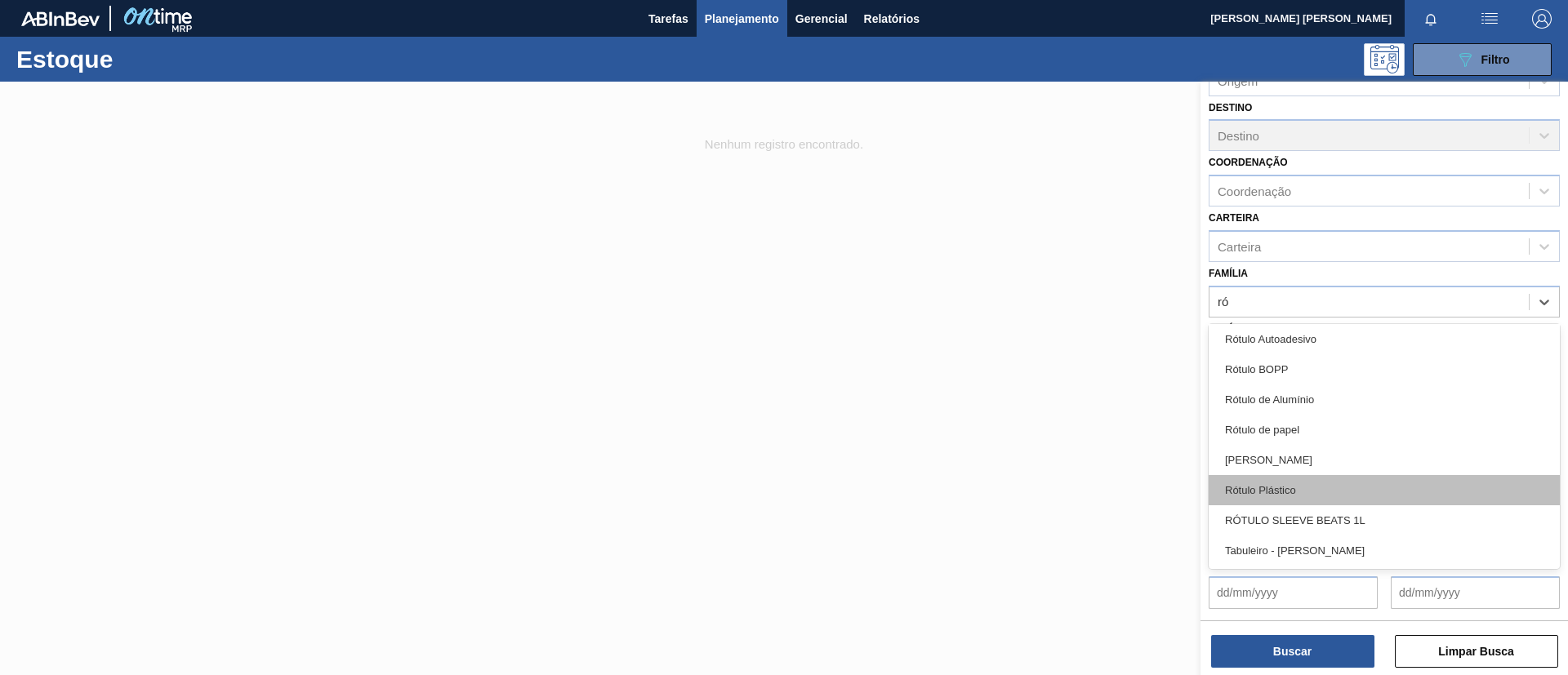
click at [1298, 496] on div "Rótulo Plástico" at bounding box center [1384, 489] width 351 height 30
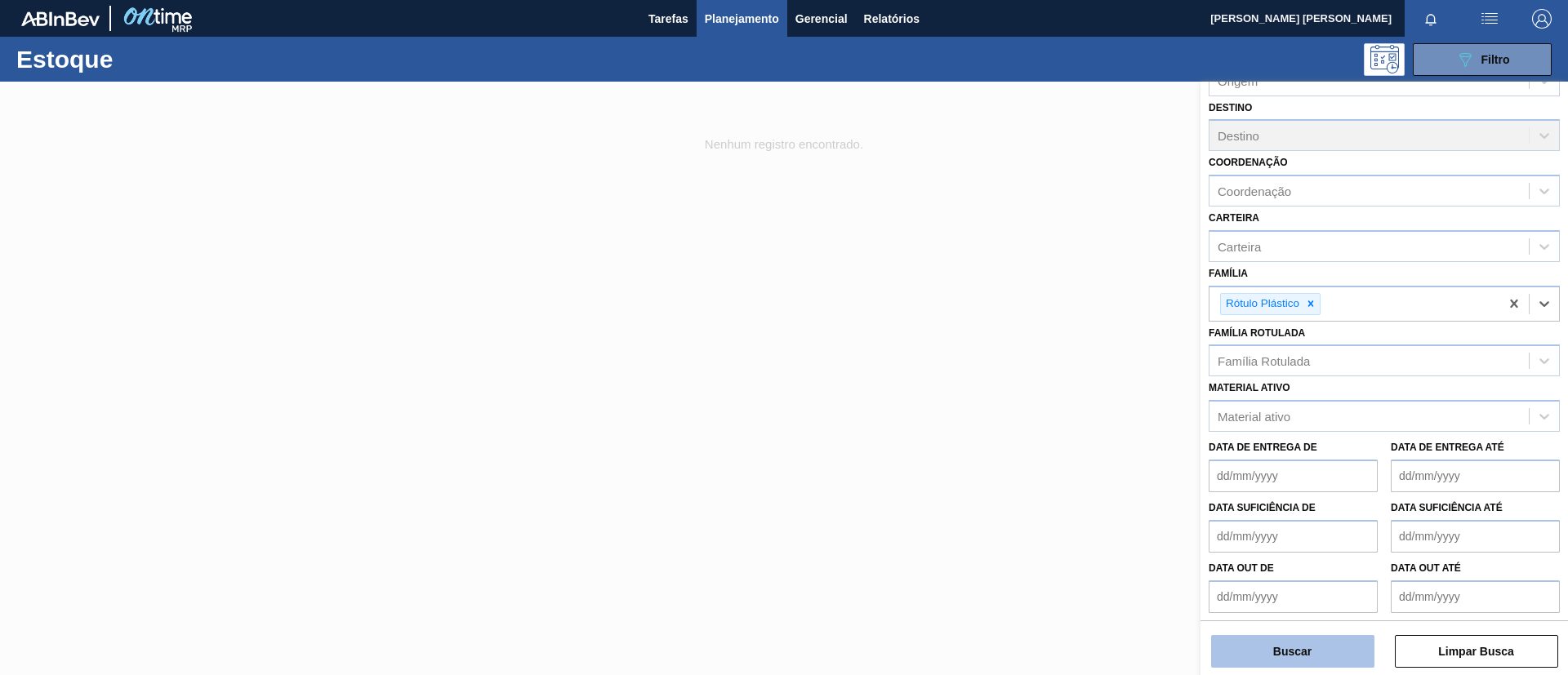
click at [1285, 651] on button "Buscar" at bounding box center [1293, 651] width 164 height 33
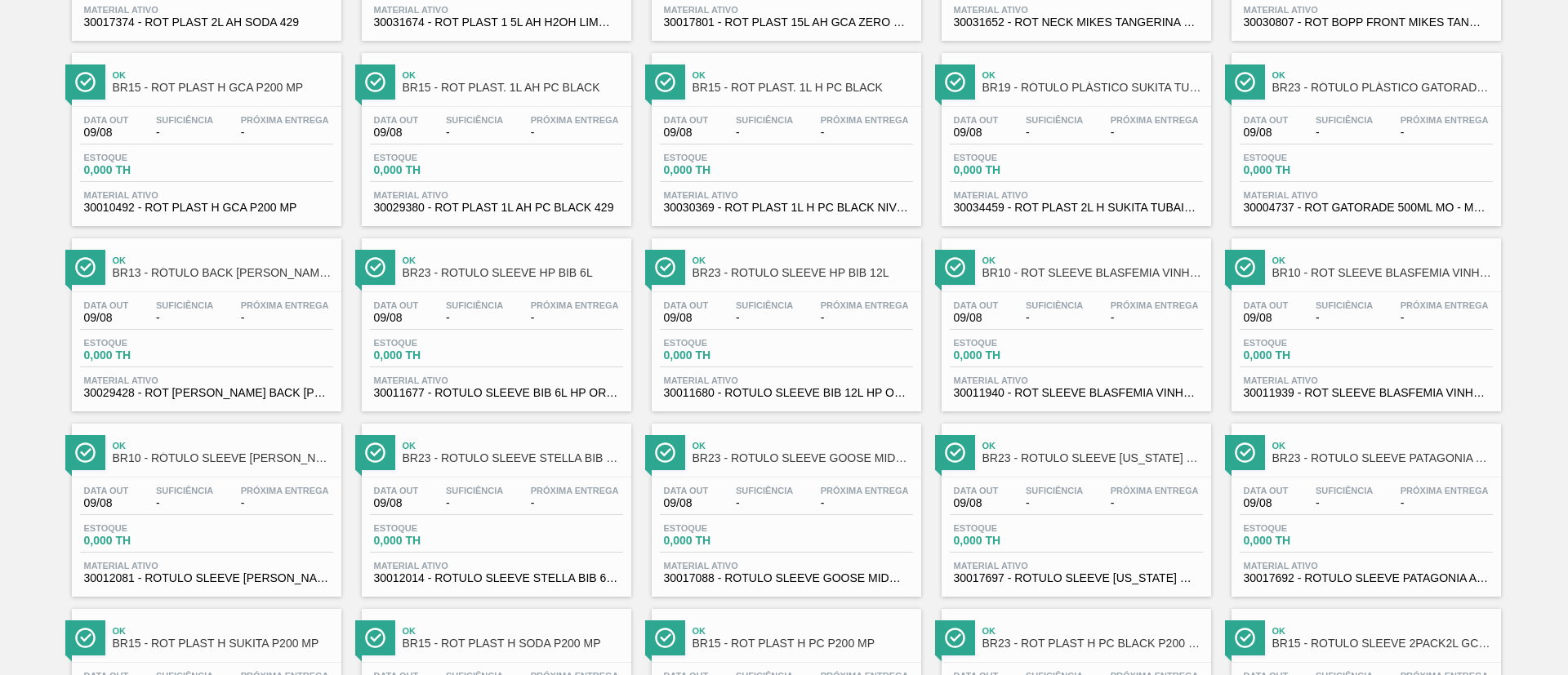
scroll to position [1225, 0]
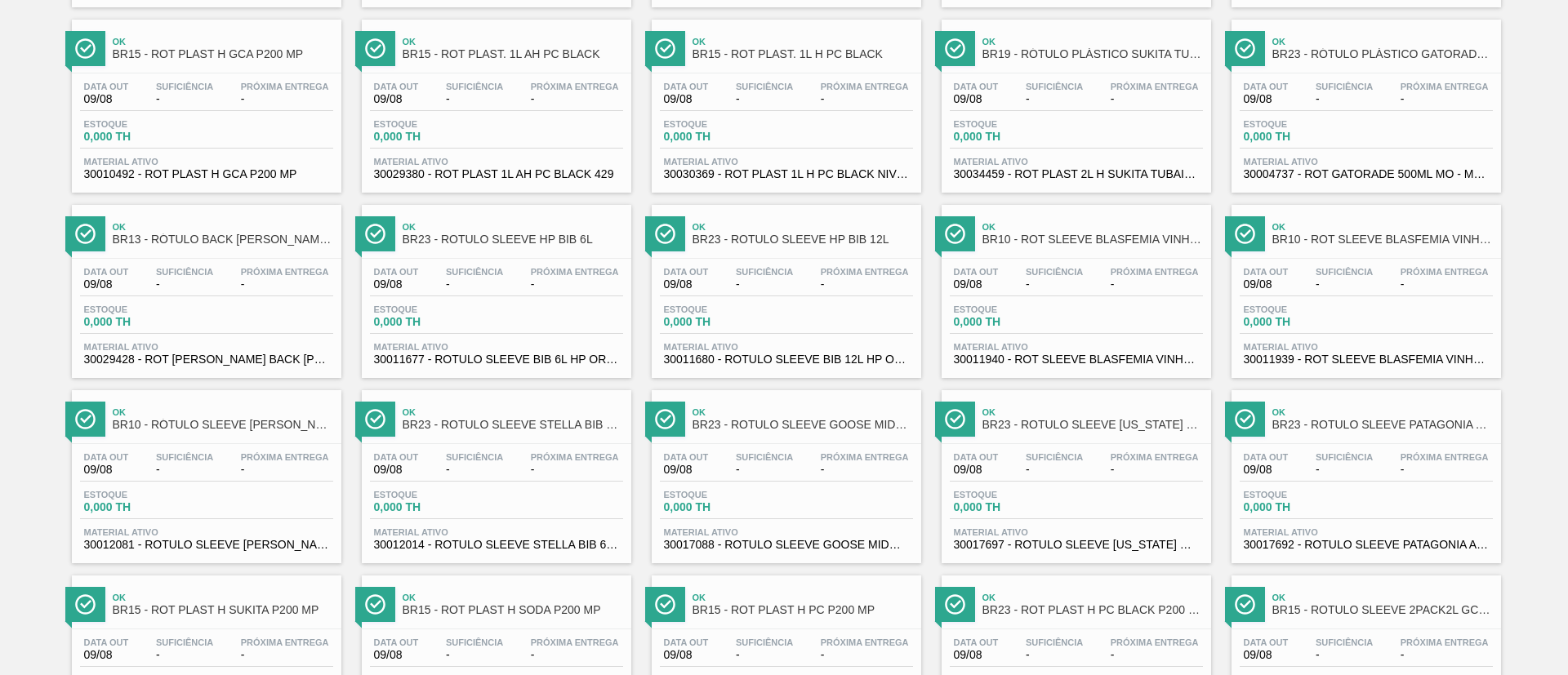
click at [62, 222] on link "Ok BR13 - RÓTULO BACK [PERSON_NAME] TANGERINA 275ML Data out 09/08 Suficiência …" at bounding box center [204, 285] width 290 height 185
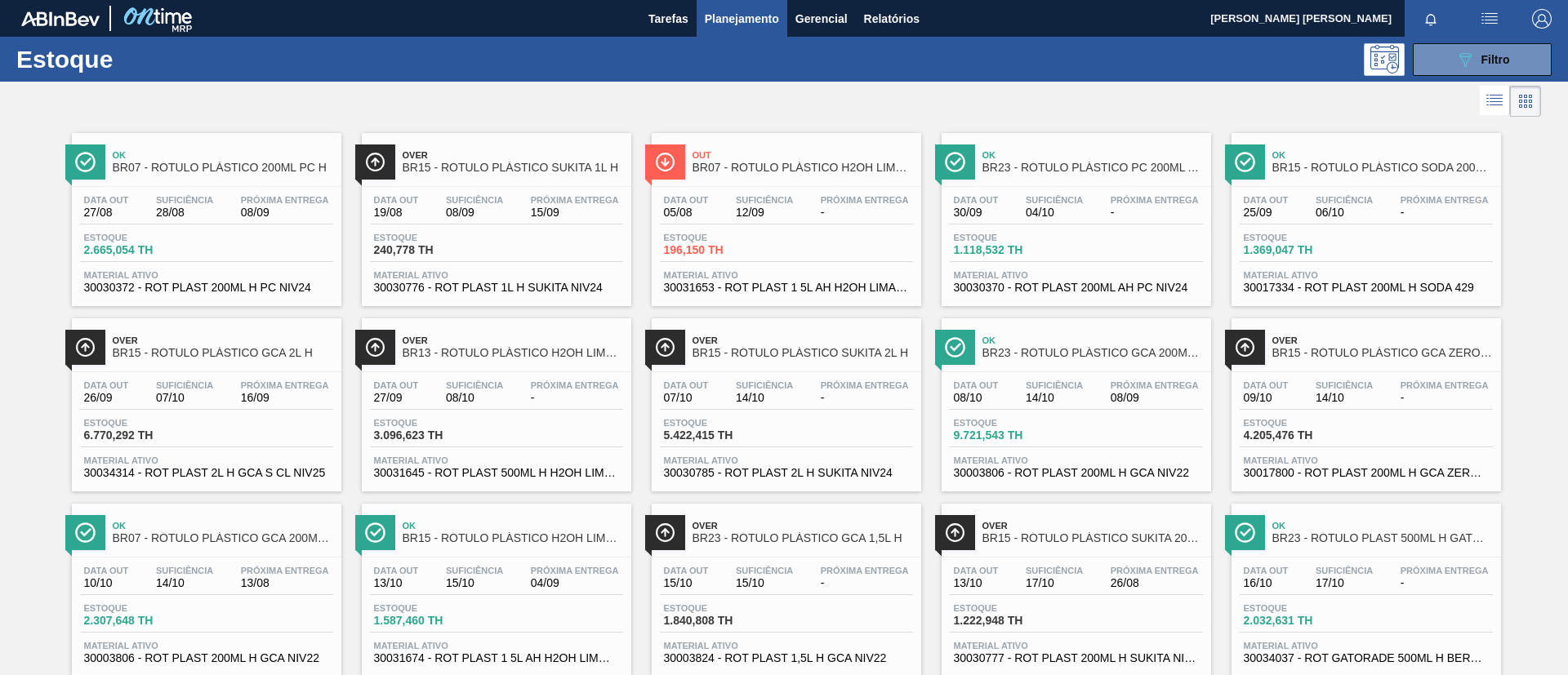
click at [1489, 102] on icon at bounding box center [1496, 101] width 13 height 1
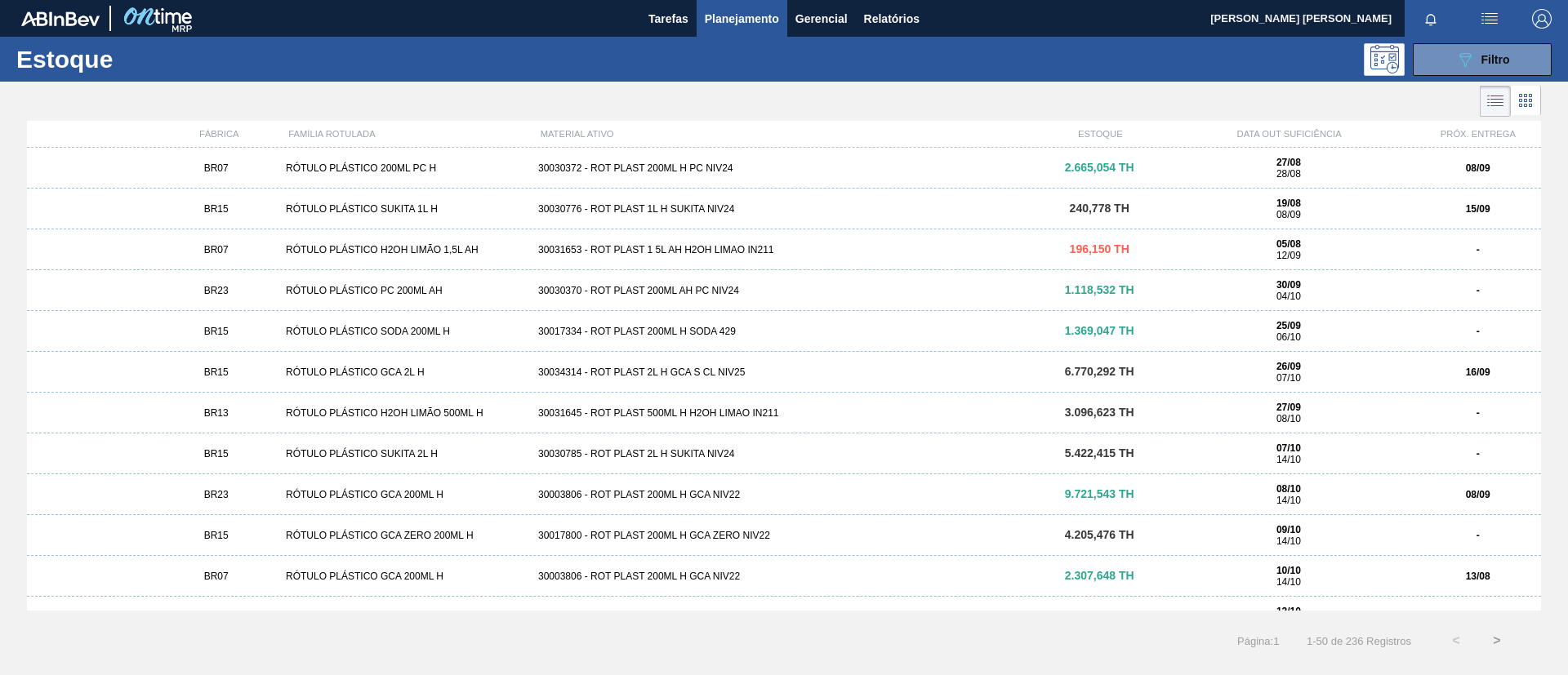
click at [1529, 99] on icon at bounding box center [1525, 100] width 19 height 19
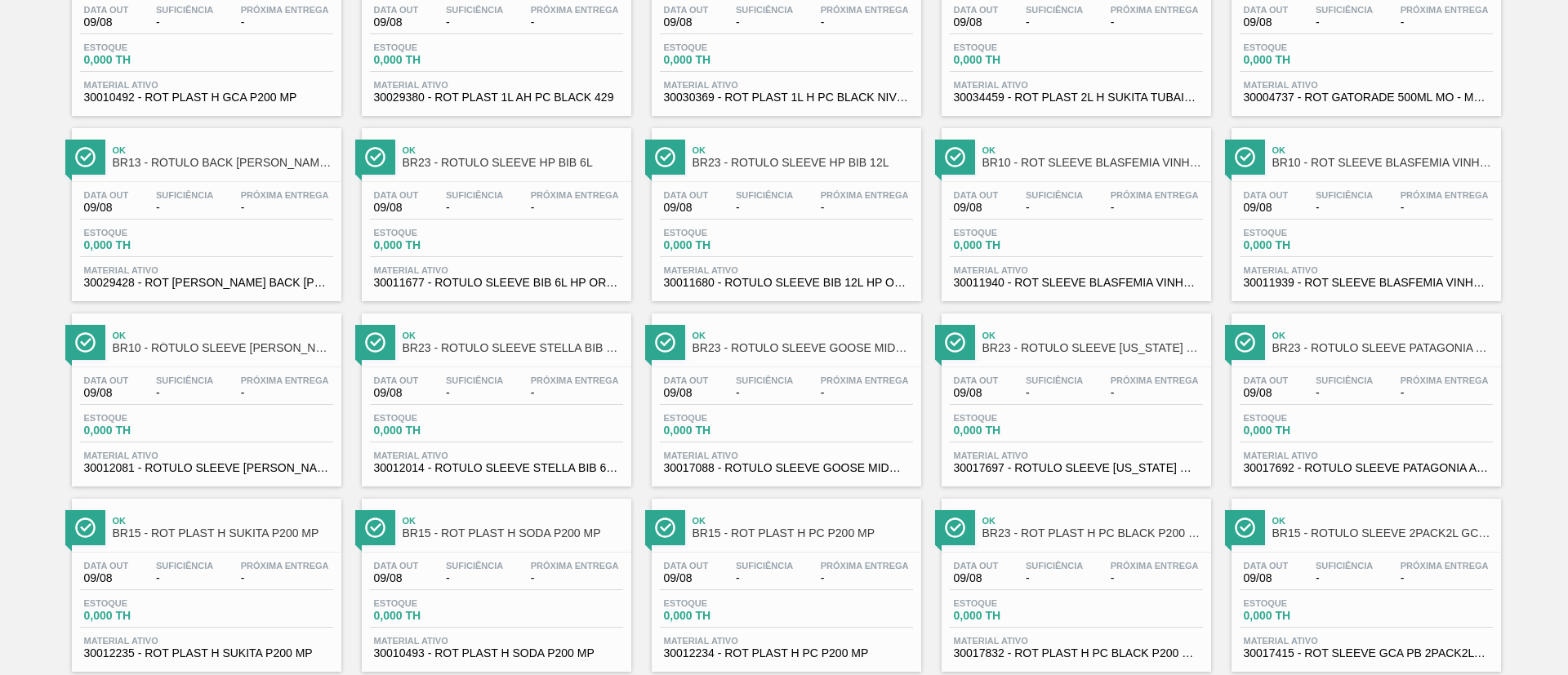
scroll to position [1338, 0]
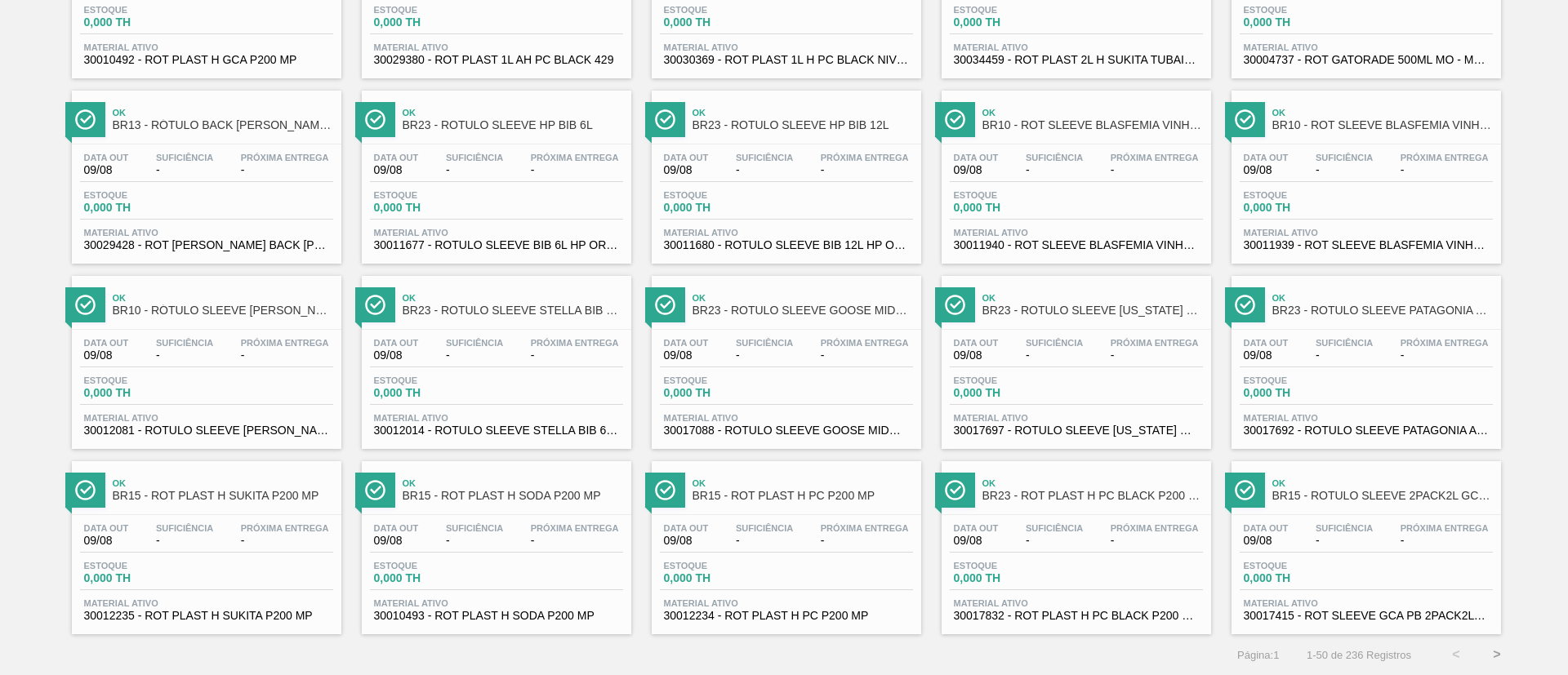
click at [1495, 646] on button ">" at bounding box center [1497, 655] width 40 height 40
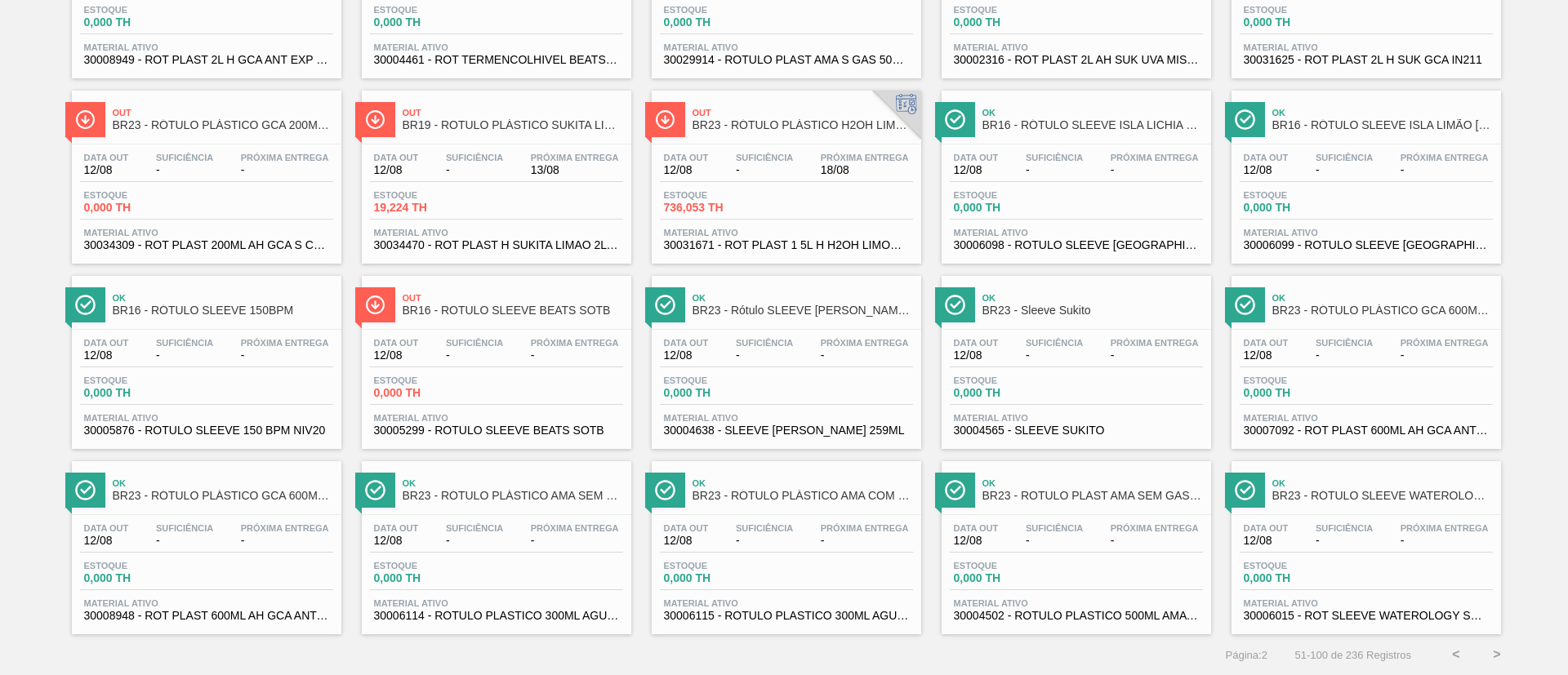
click at [1450, 654] on button "<" at bounding box center [1455, 655] width 40 height 40
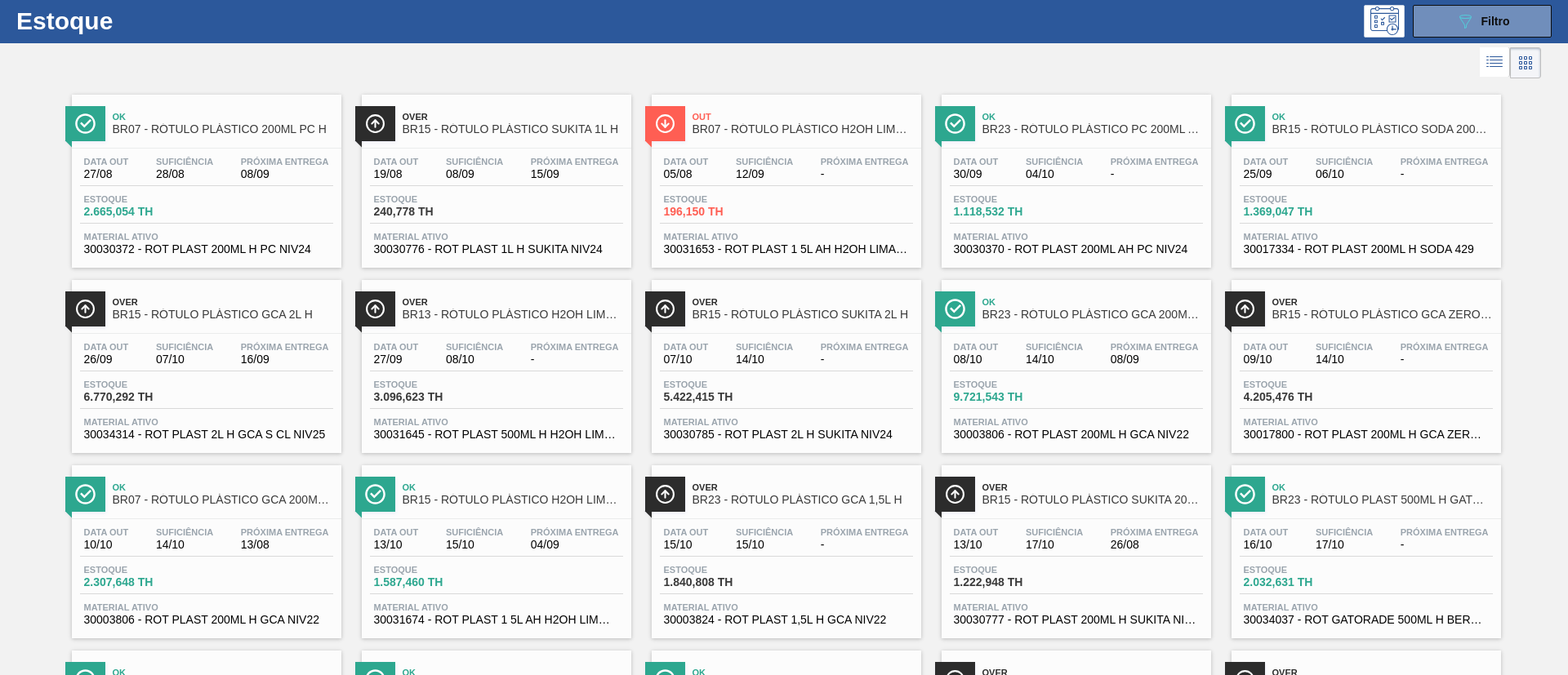
scroll to position [0, 0]
